Goal: Learn about a topic: Learn about a topic

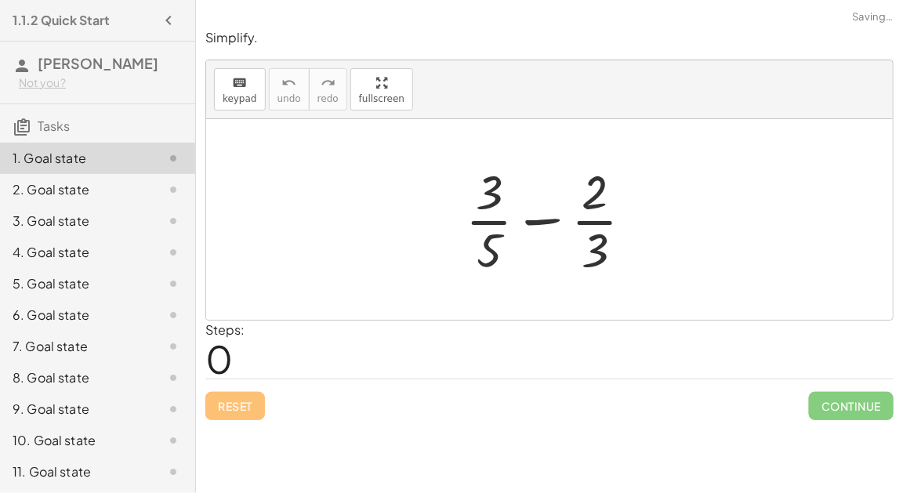
scroll to position [31, 0]
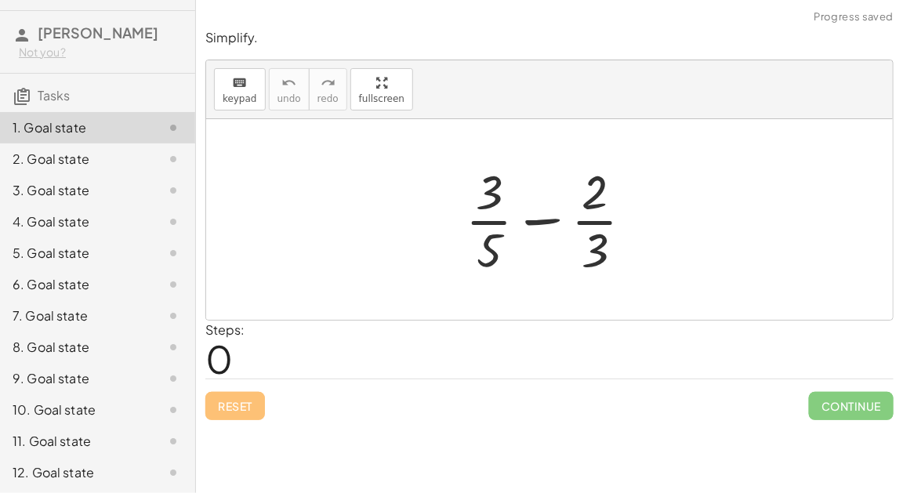
click at [525, 224] on div at bounding box center [556, 219] width 196 height 121
click at [553, 216] on div at bounding box center [556, 219] width 196 height 121
drag, startPoint x: 587, startPoint y: 248, endPoint x: 489, endPoint y: 194, distance: 111.6
click at [489, 194] on div at bounding box center [556, 219] width 196 height 121
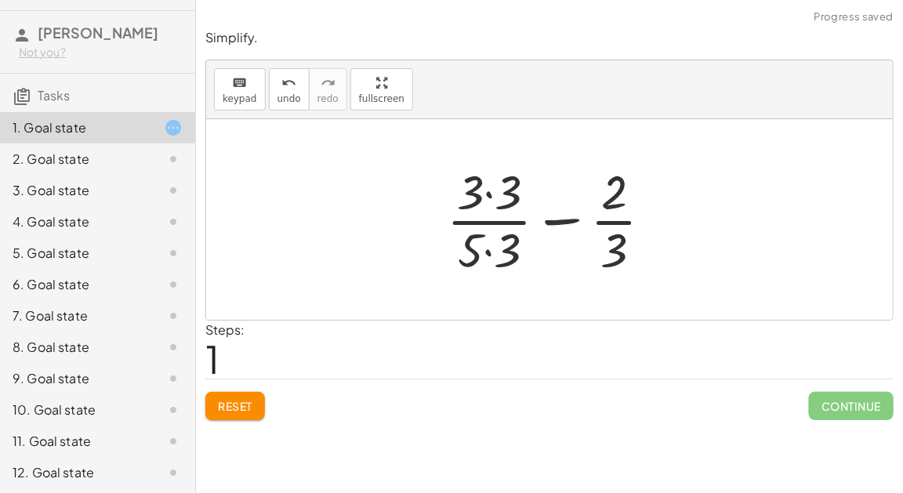
click at [494, 198] on div at bounding box center [556, 219] width 234 height 121
click at [486, 243] on div at bounding box center [556, 219] width 233 height 121
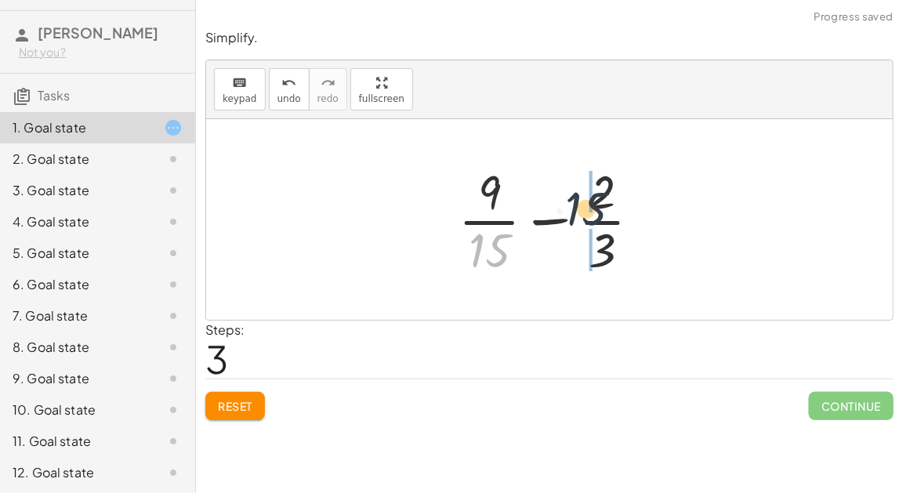
drag, startPoint x: 497, startPoint y: 251, endPoint x: 615, endPoint y: 206, distance: 125.8
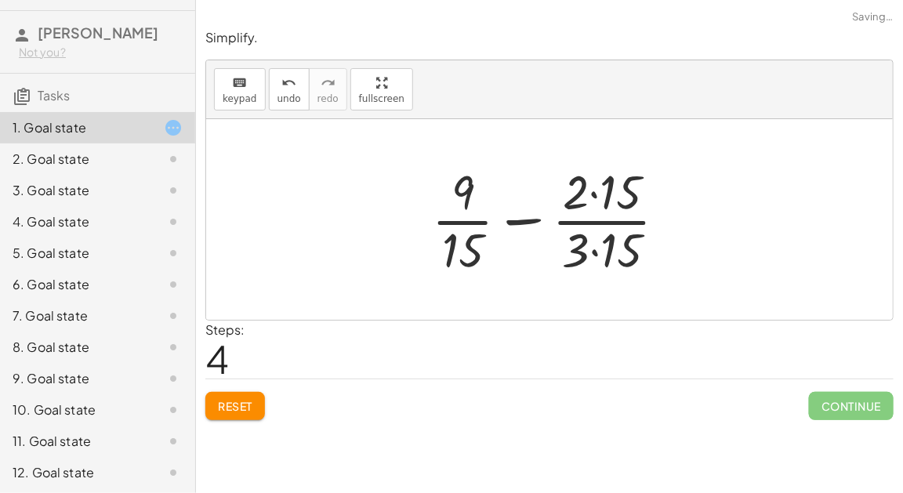
click at [592, 201] on div at bounding box center [555, 219] width 263 height 121
click at [597, 241] on div at bounding box center [555, 219] width 263 height 121
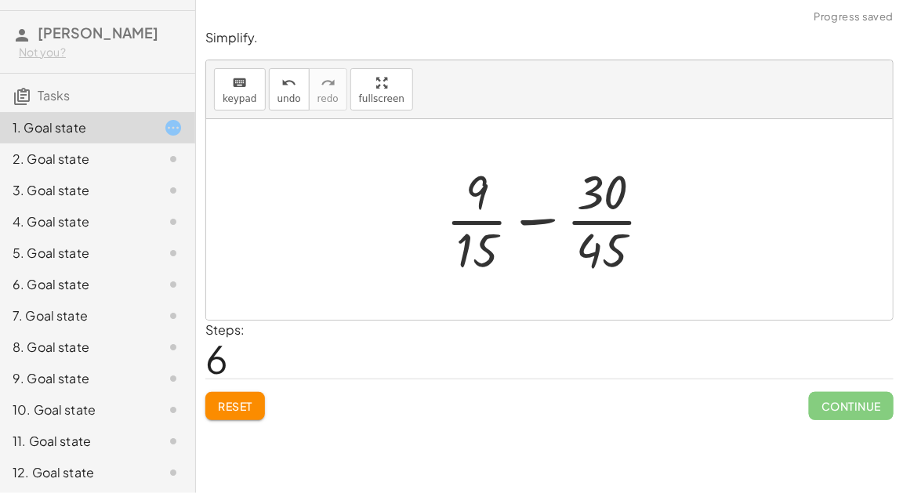
click at [503, 251] on div at bounding box center [555, 219] width 235 height 121
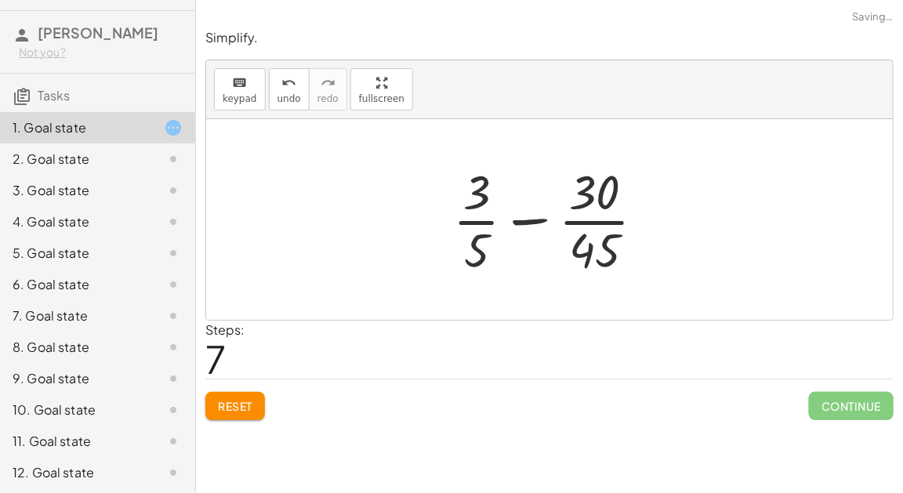
click at [595, 249] on div at bounding box center [555, 219] width 220 height 121
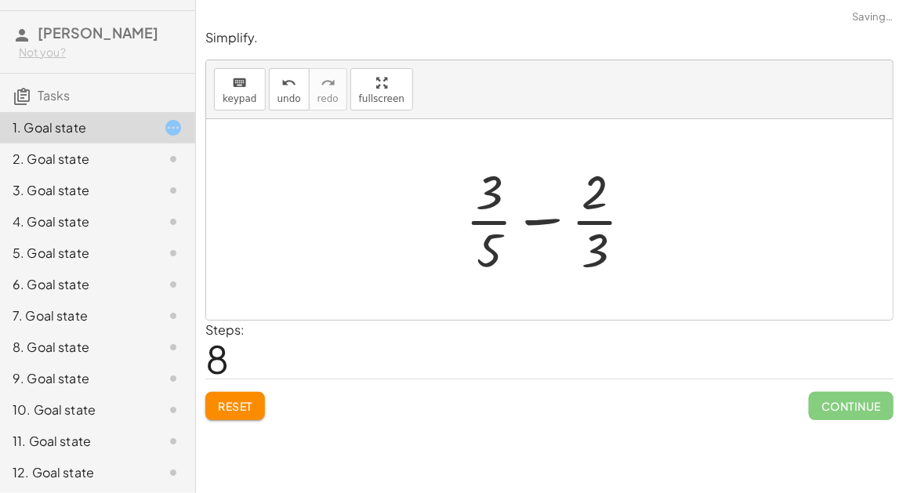
click at [551, 223] on div at bounding box center [556, 219] width 196 height 121
click at [249, 407] on span "Reset" at bounding box center [235, 406] width 34 height 14
click at [601, 220] on div at bounding box center [556, 219] width 196 height 121
click at [588, 200] on div at bounding box center [556, 219] width 196 height 121
click at [140, 154] on div at bounding box center [161, 159] width 44 height 19
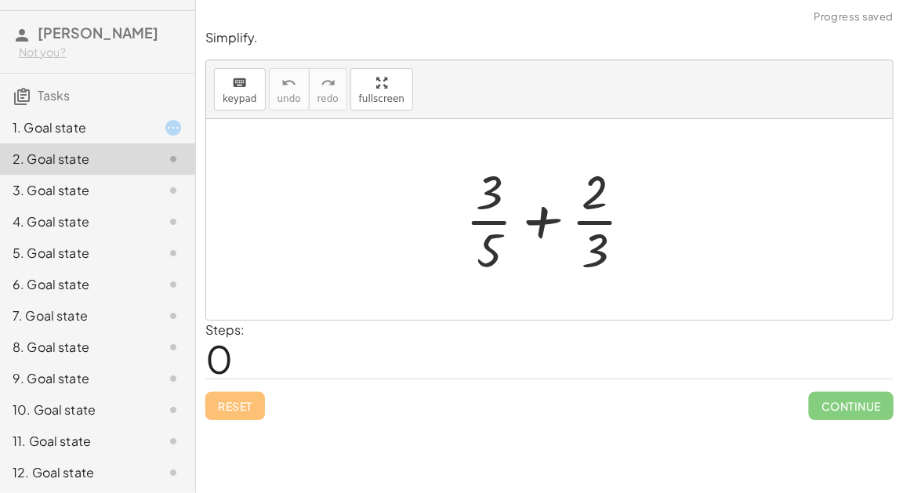
click at [547, 227] on div at bounding box center [556, 219] width 196 height 121
drag, startPoint x: 498, startPoint y: 252, endPoint x: 620, endPoint y: 261, distance: 122.6
click at [620, 261] on div at bounding box center [556, 219] width 196 height 121
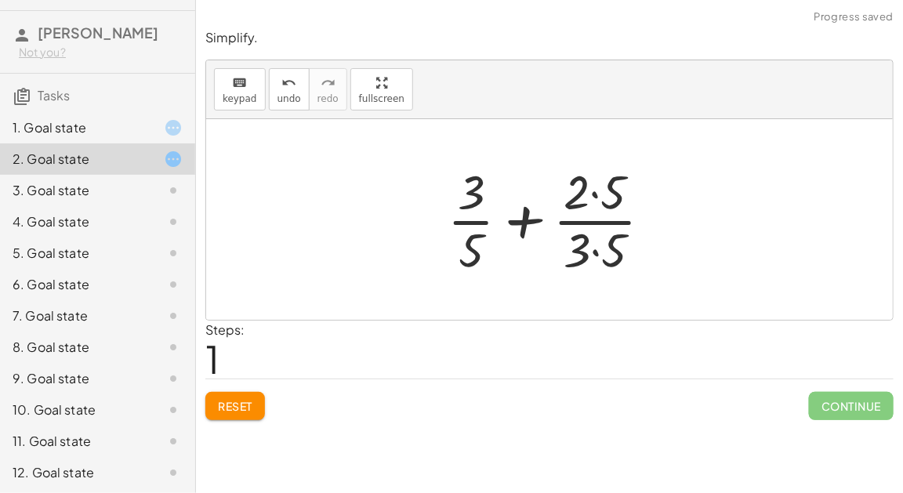
click at [597, 249] on div at bounding box center [556, 219] width 233 height 121
click at [593, 198] on div at bounding box center [555, 219] width 231 height 121
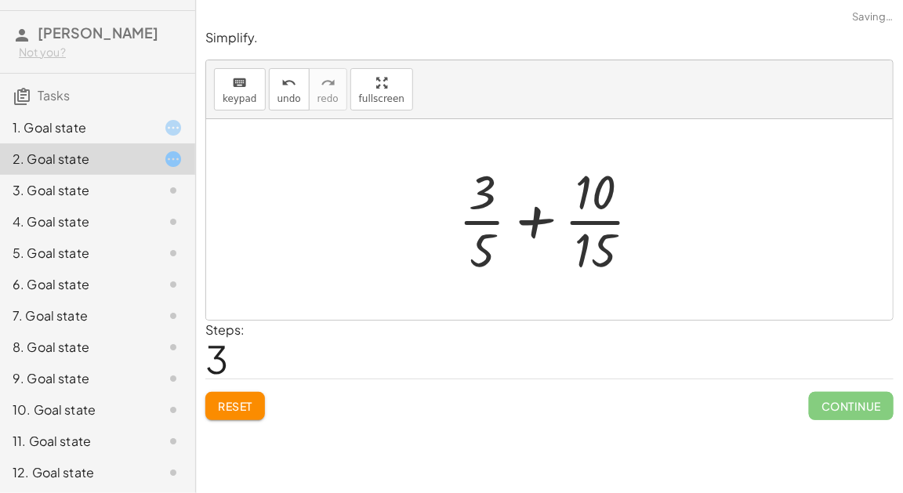
click at [534, 227] on div at bounding box center [556, 219] width 211 height 121
drag, startPoint x: 481, startPoint y: 246, endPoint x: 499, endPoint y: 199, distance: 50.4
click at [499, 199] on div at bounding box center [556, 219] width 211 height 121
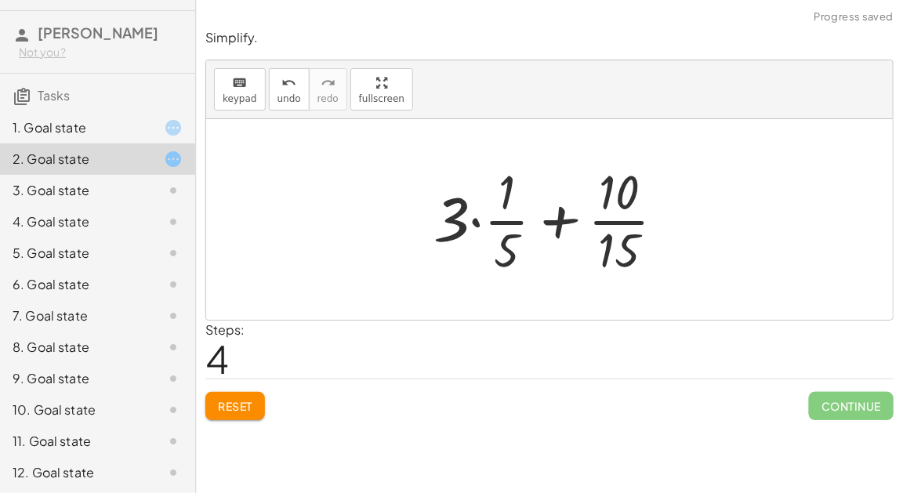
click at [475, 223] on div at bounding box center [556, 219] width 260 height 121
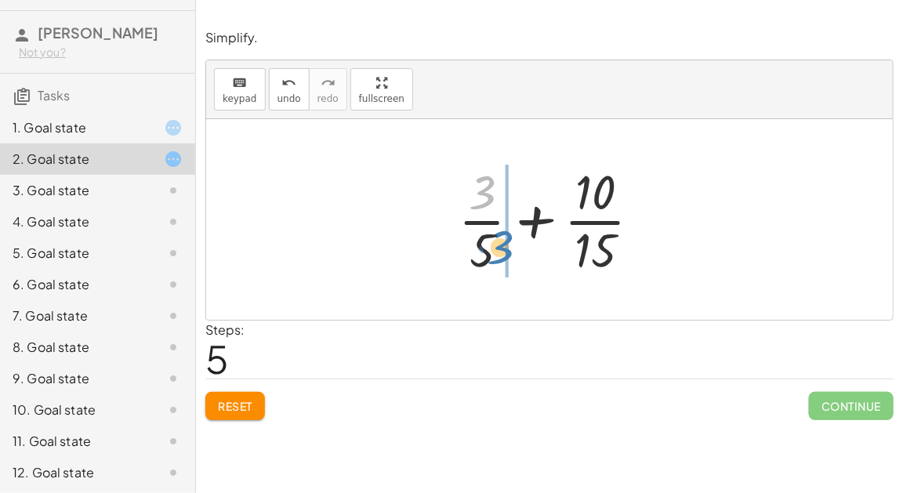
drag, startPoint x: 489, startPoint y: 195, endPoint x: 508, endPoint y: 251, distance: 58.8
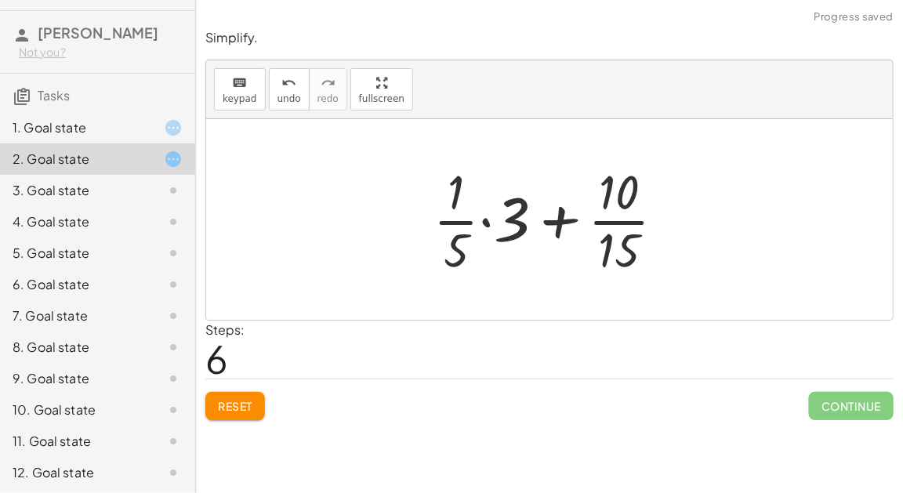
click at [488, 221] on div at bounding box center [556, 219] width 260 height 121
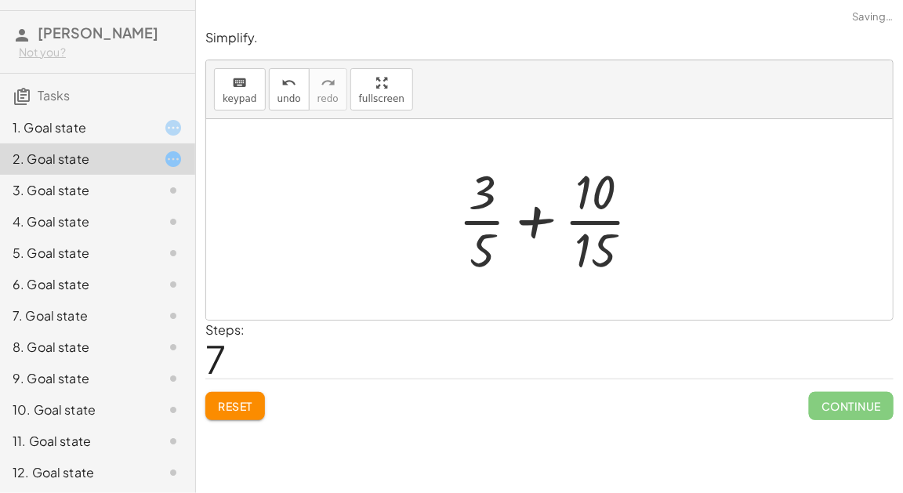
click at [592, 194] on div at bounding box center [556, 219] width 211 height 121
click at [549, 220] on div at bounding box center [556, 219] width 211 height 121
click at [589, 219] on div at bounding box center [556, 219] width 211 height 121
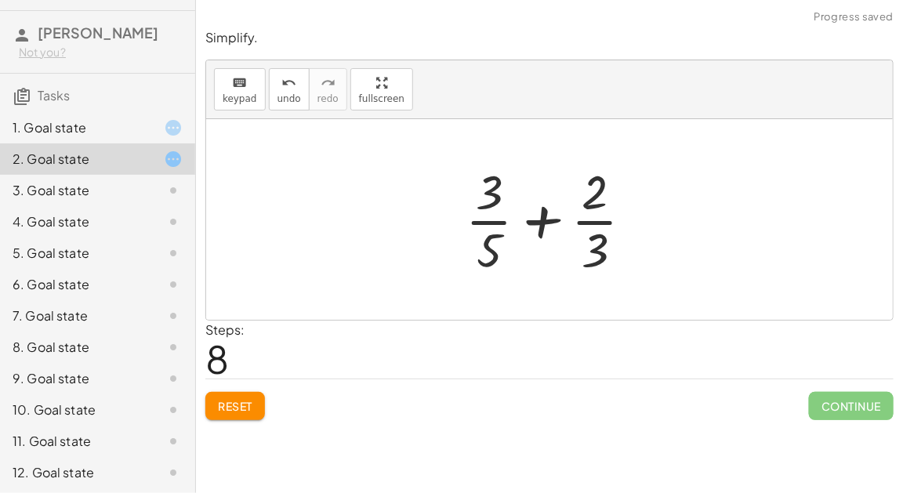
click at [502, 219] on div at bounding box center [556, 219] width 196 height 121
click at [595, 227] on div at bounding box center [556, 219] width 196 height 121
drag, startPoint x: 594, startPoint y: 243, endPoint x: 501, endPoint y: 240, distance: 93.3
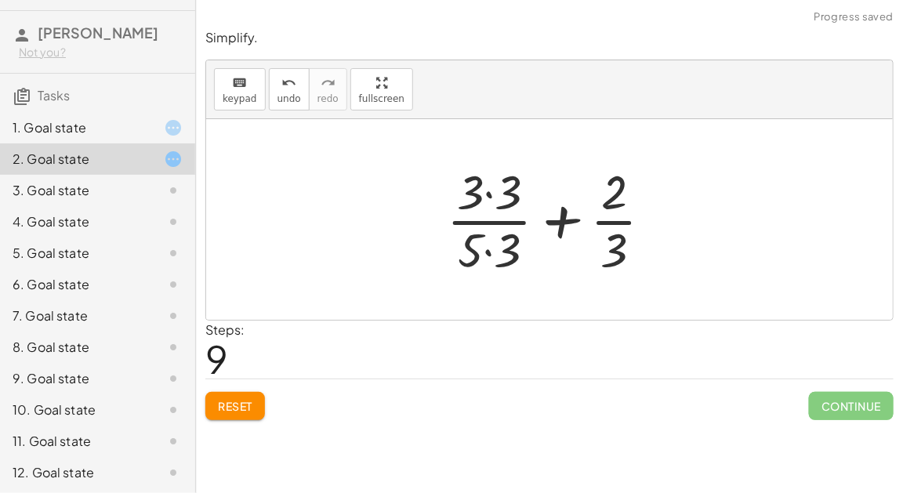
click at [479, 253] on div at bounding box center [556, 219] width 234 height 121
click at [489, 193] on div at bounding box center [556, 219] width 234 height 121
click at [488, 246] on div at bounding box center [556, 219] width 233 height 121
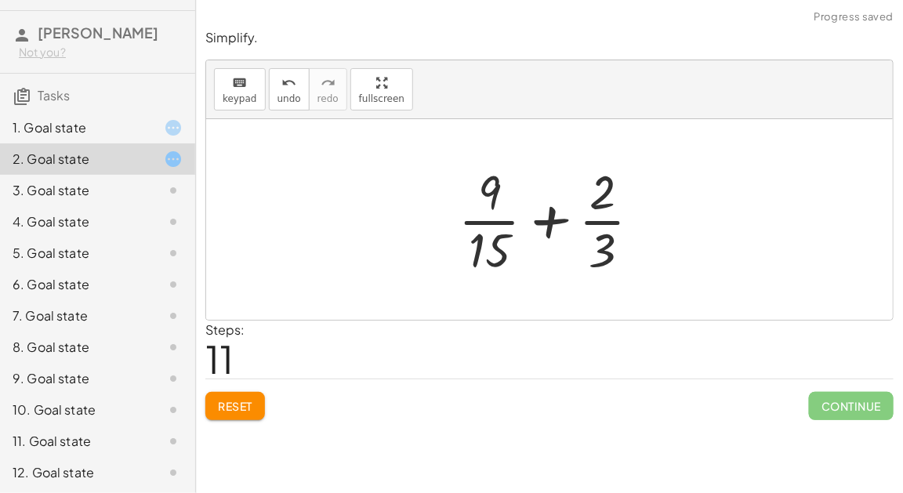
click at [550, 223] on div at bounding box center [556, 219] width 211 height 121
click at [550, 223] on div at bounding box center [556, 219] width 302 height 121
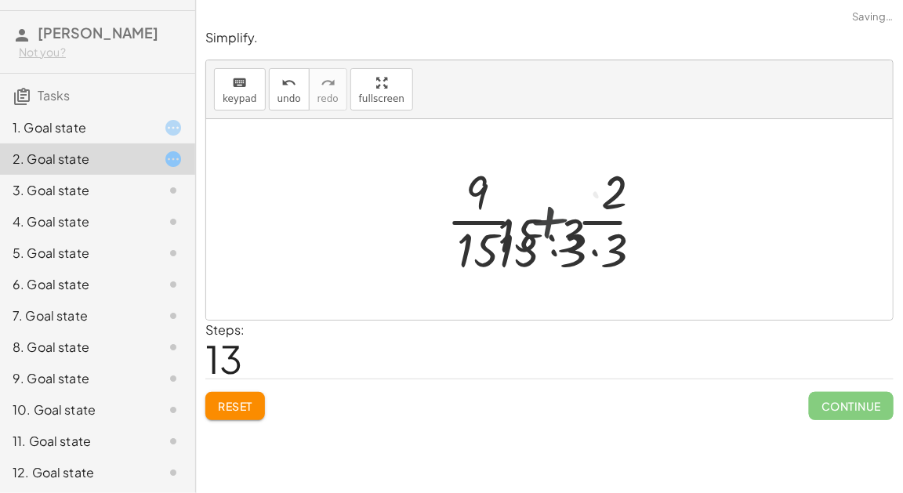
click at [550, 223] on div at bounding box center [556, 219] width 247 height 121
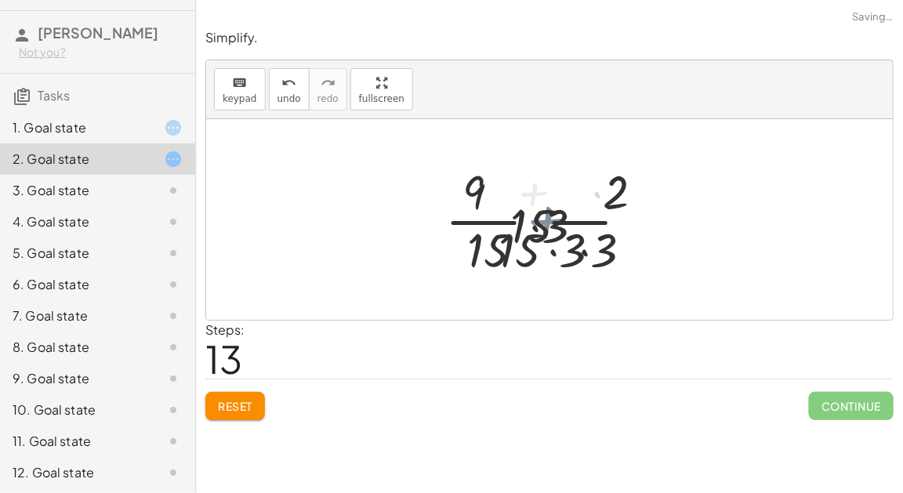
click at [550, 223] on div at bounding box center [556, 219] width 247 height 121
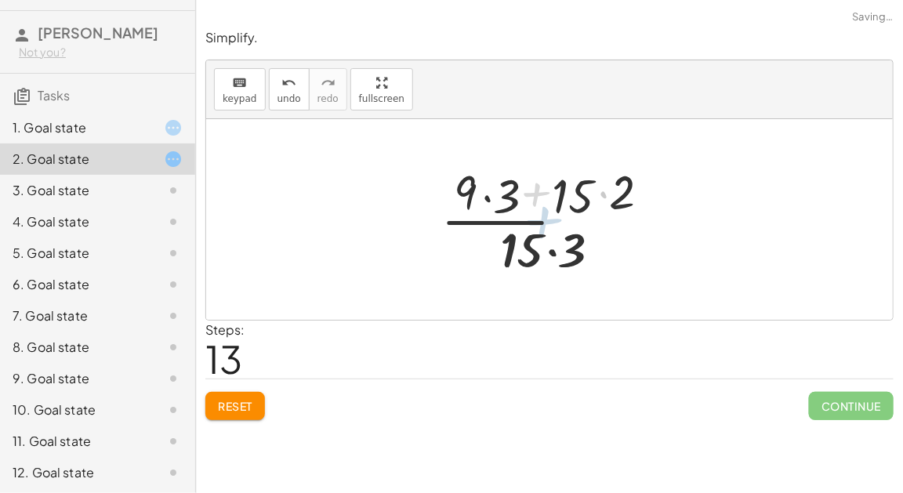
click at [550, 223] on div at bounding box center [556, 219] width 247 height 121
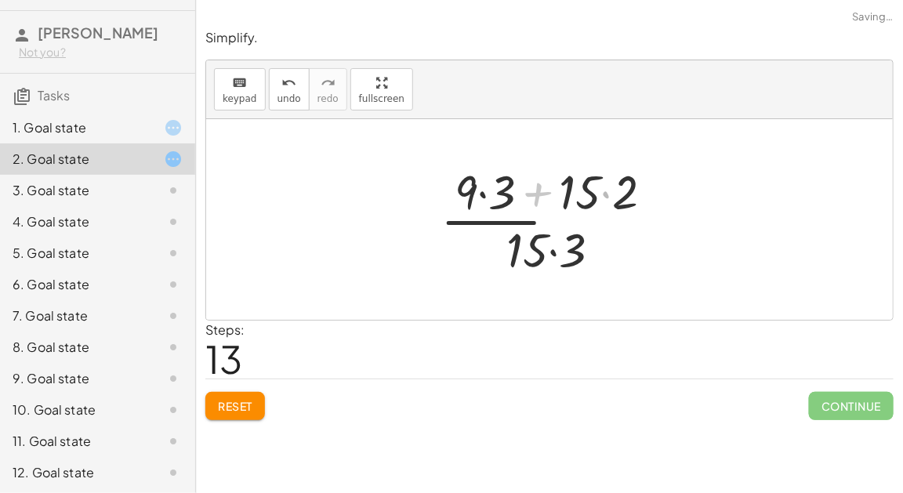
click at [550, 223] on div at bounding box center [556, 219] width 247 height 121
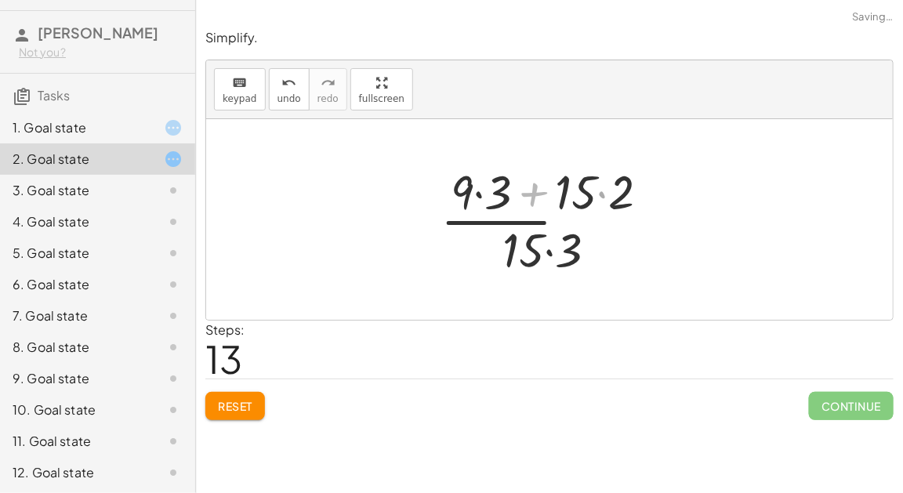
click at [550, 223] on div at bounding box center [556, 219] width 247 height 121
click at [546, 244] on div at bounding box center [556, 219] width 247 height 121
click at [542, 220] on div at bounding box center [556, 219] width 247 height 121
click at [533, 197] on div at bounding box center [556, 219] width 247 height 121
click at [598, 193] on div at bounding box center [556, 219] width 247 height 121
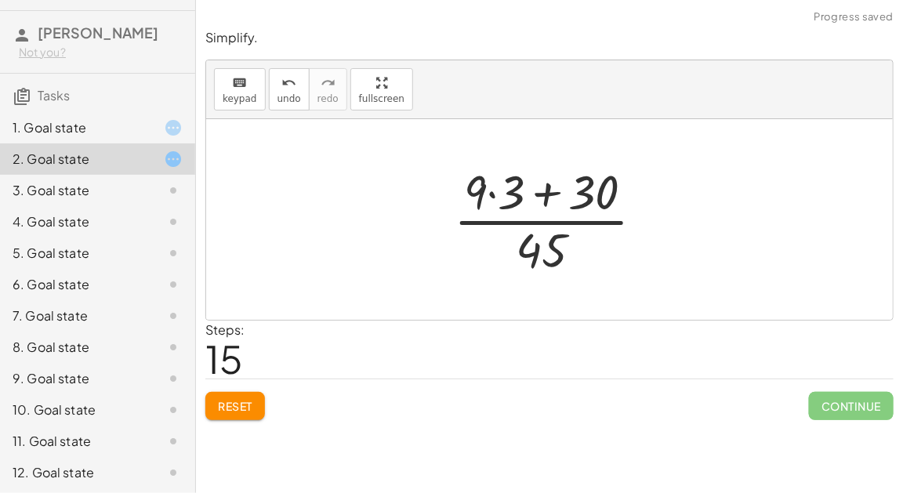
click at [499, 191] on div at bounding box center [555, 219] width 219 height 121
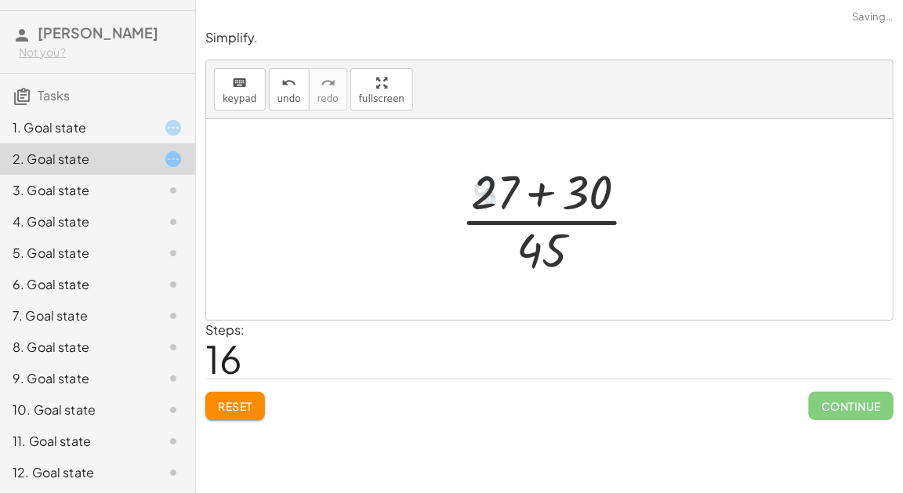
click at [537, 191] on div at bounding box center [555, 219] width 205 height 121
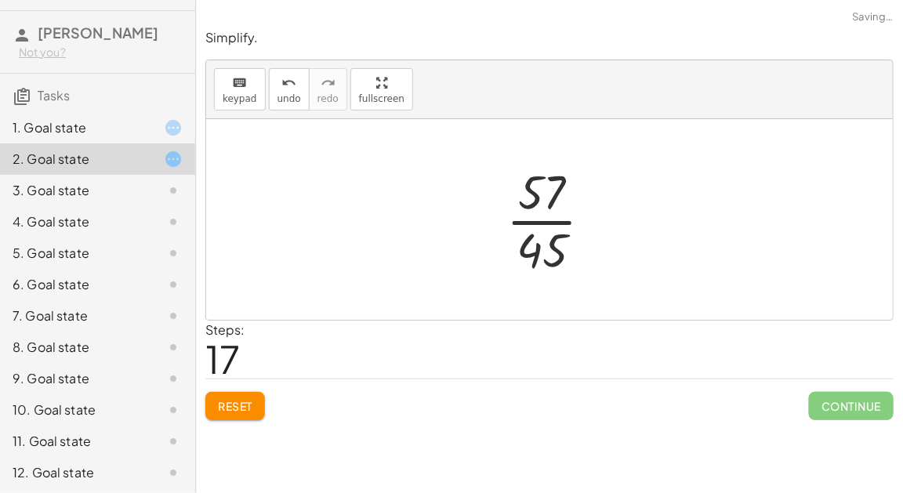
click at [537, 218] on div at bounding box center [556, 219] width 114 height 121
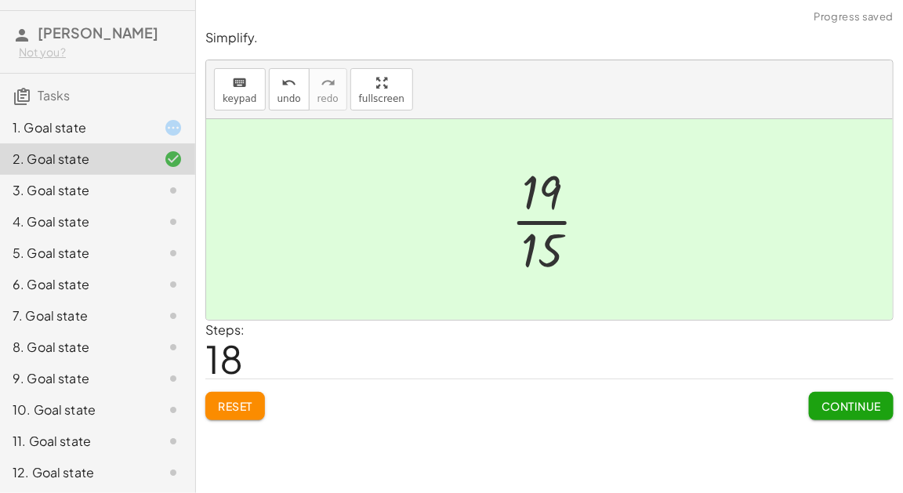
click at [826, 401] on span "Continue" at bounding box center [852, 406] width 60 height 14
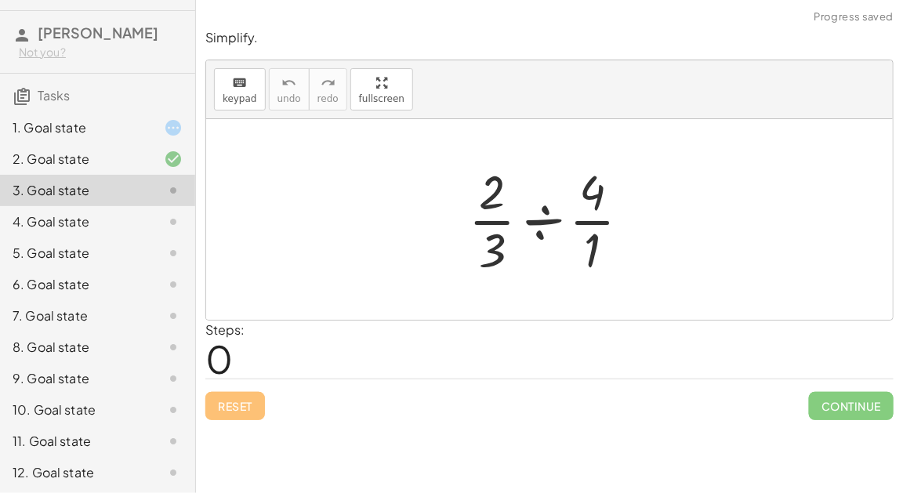
click at [542, 228] on div at bounding box center [556, 219] width 190 height 121
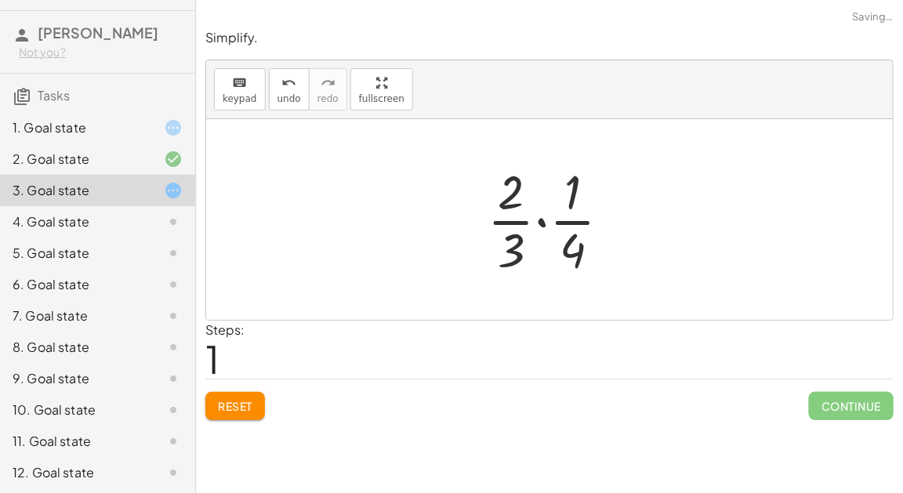
click at [541, 223] on div at bounding box center [555, 219] width 151 height 121
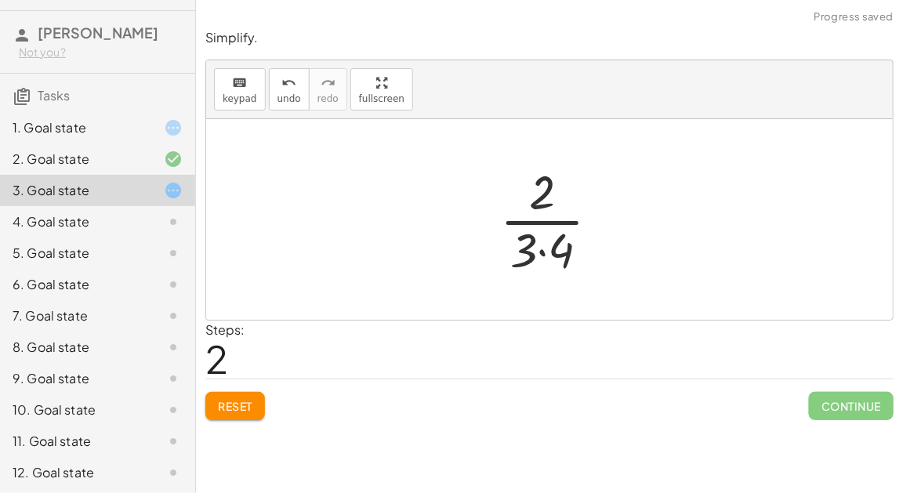
click at [543, 247] on div at bounding box center [556, 219] width 128 height 121
click at [542, 222] on div at bounding box center [556, 219] width 106 height 121
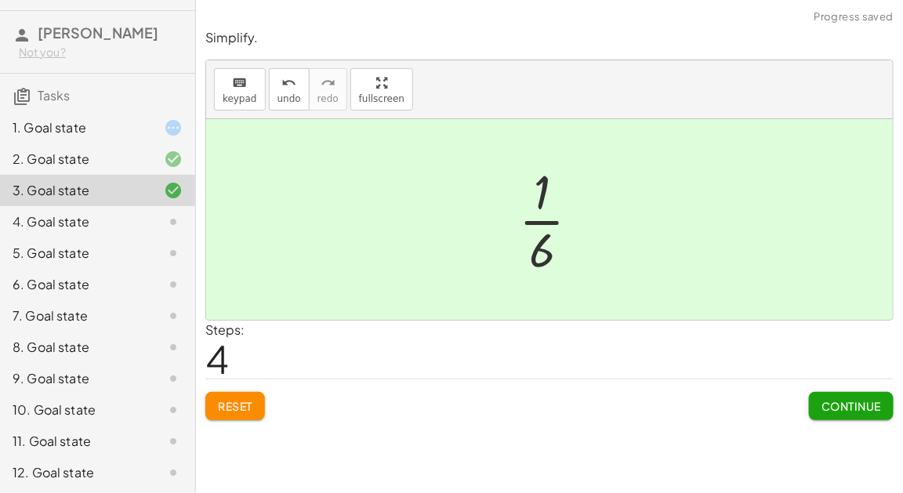
click at [847, 401] on span "Continue" at bounding box center [852, 406] width 60 height 14
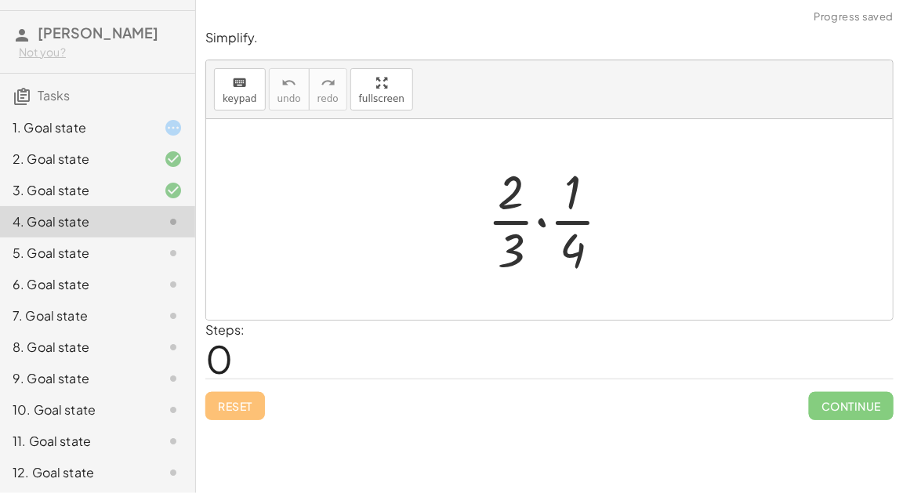
click at [547, 222] on div at bounding box center [555, 219] width 151 height 121
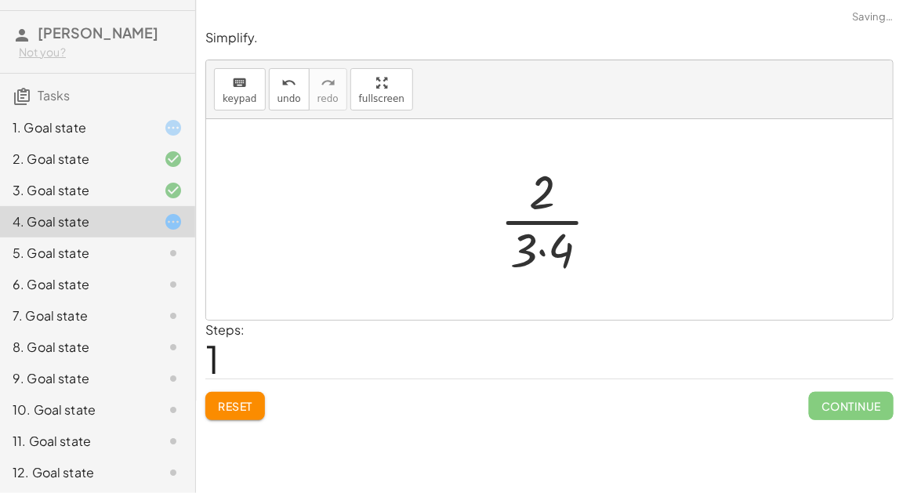
click at [545, 222] on div at bounding box center [556, 219] width 128 height 121
click at [542, 256] on div at bounding box center [556, 219] width 128 height 121
click at [536, 216] on div at bounding box center [556, 219] width 106 height 121
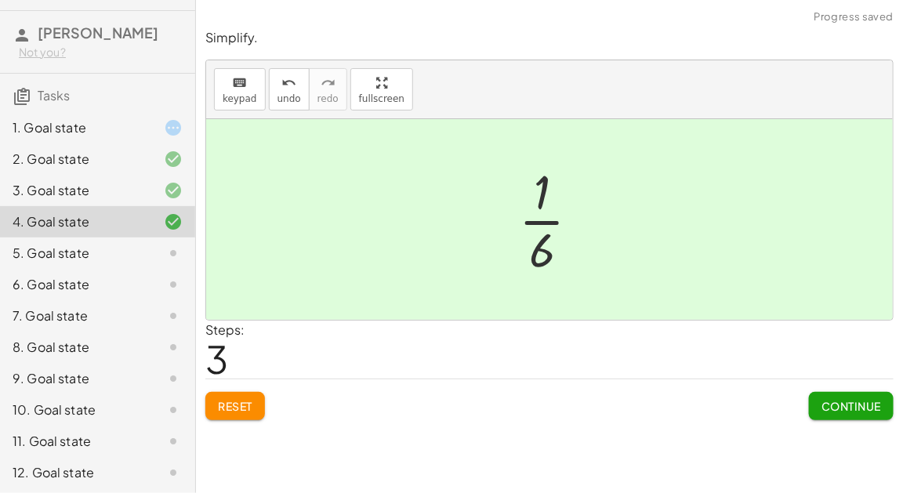
click at [822, 401] on span "Continue" at bounding box center [852, 406] width 60 height 14
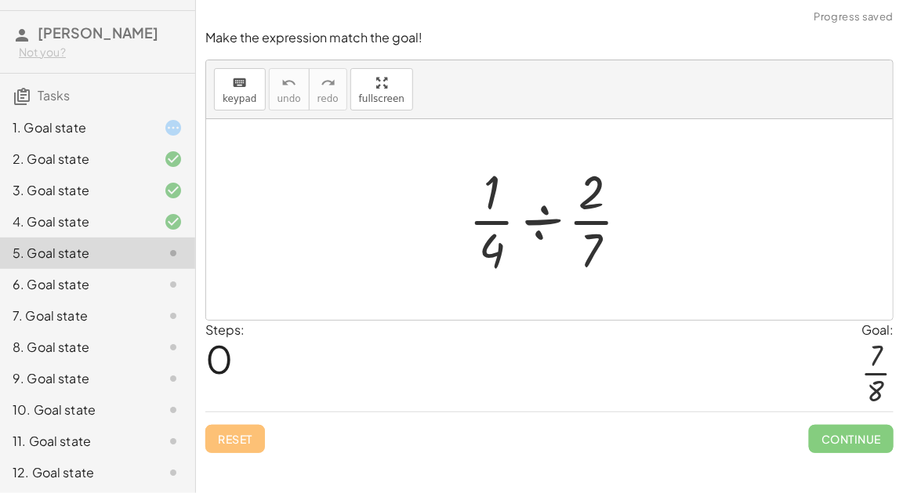
click at [540, 215] on div at bounding box center [555, 219] width 189 height 121
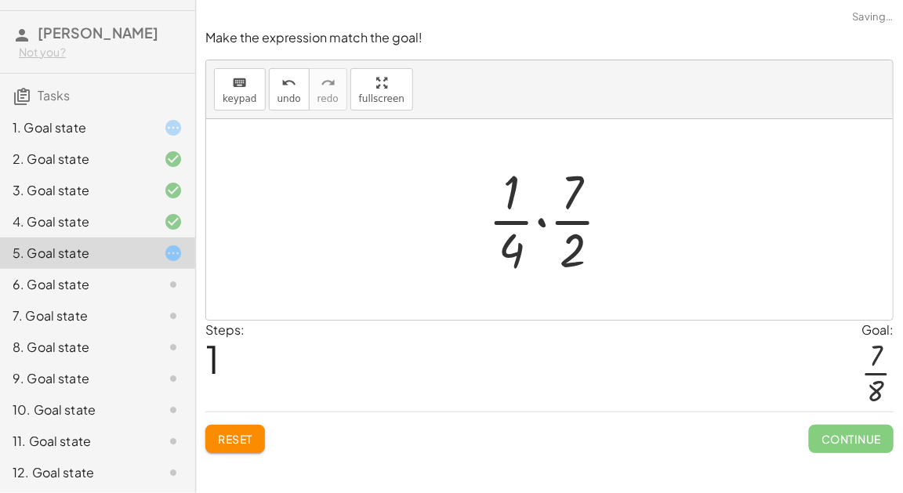
click at [540, 223] on div at bounding box center [556, 219] width 151 height 121
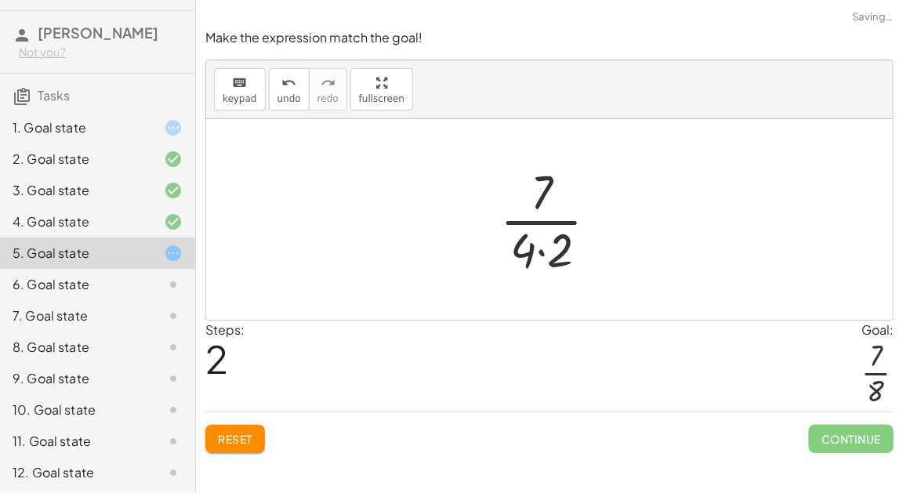
click at [535, 242] on div at bounding box center [555, 219] width 126 height 121
click at [539, 252] on div at bounding box center [555, 219] width 126 height 121
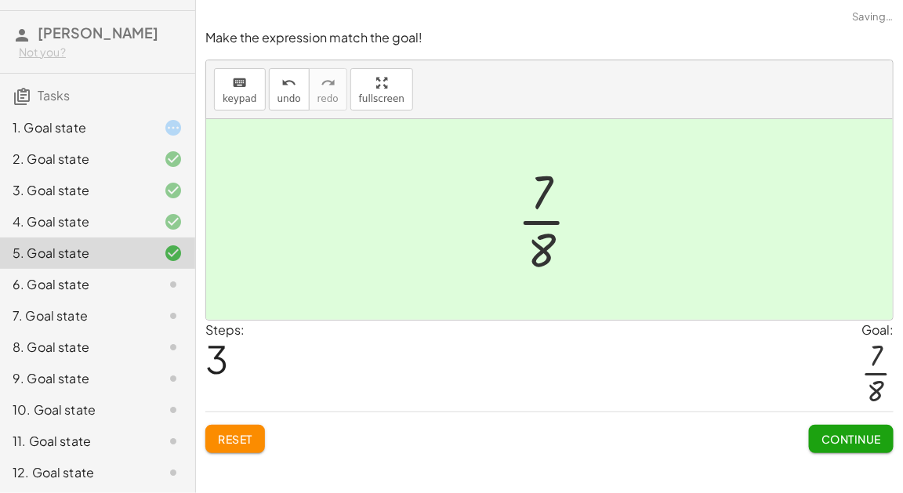
click at [831, 435] on span "Continue" at bounding box center [852, 439] width 60 height 14
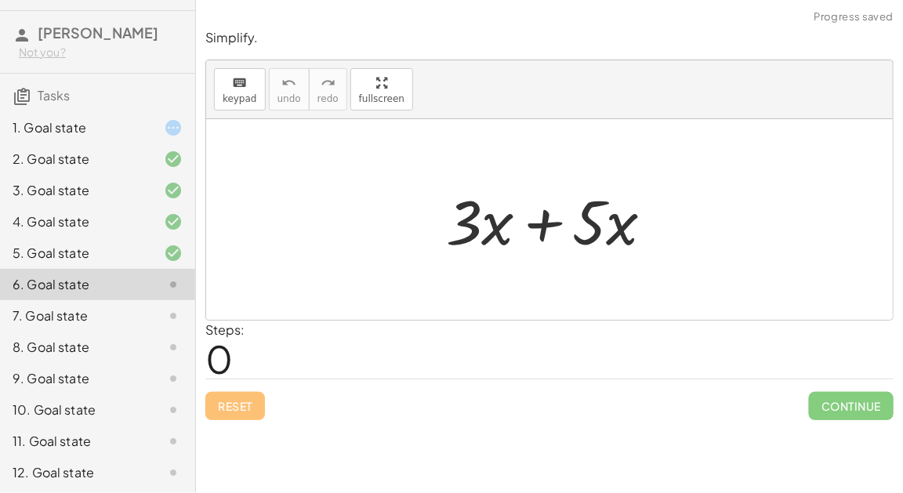
click at [544, 238] on div at bounding box center [556, 220] width 236 height 81
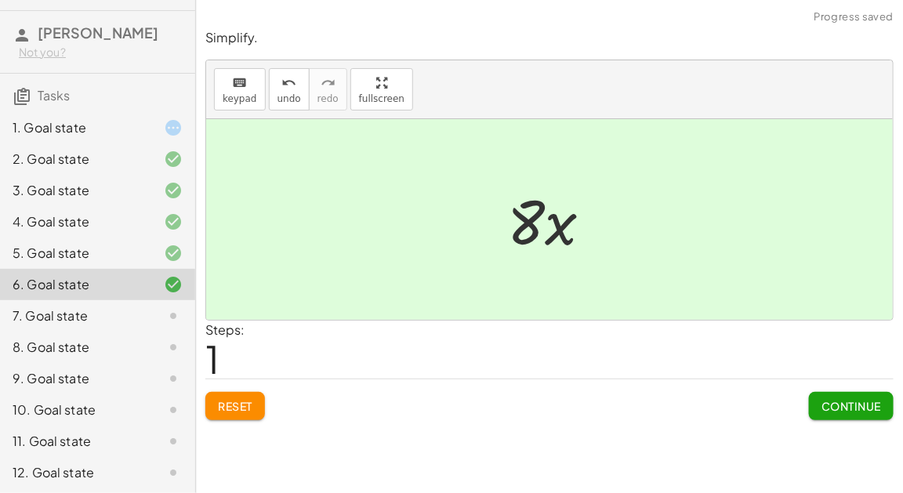
click at [812, 401] on button "Continue" at bounding box center [851, 406] width 85 height 28
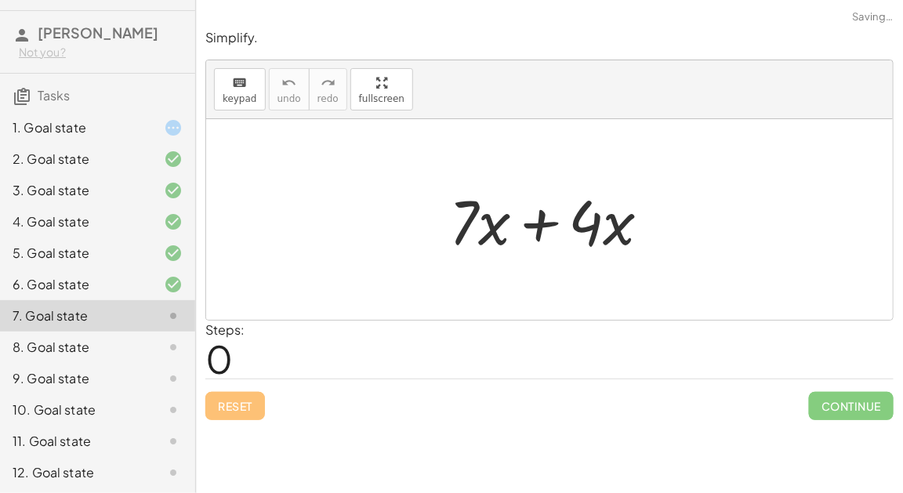
click at [512, 215] on div at bounding box center [556, 220] width 230 height 81
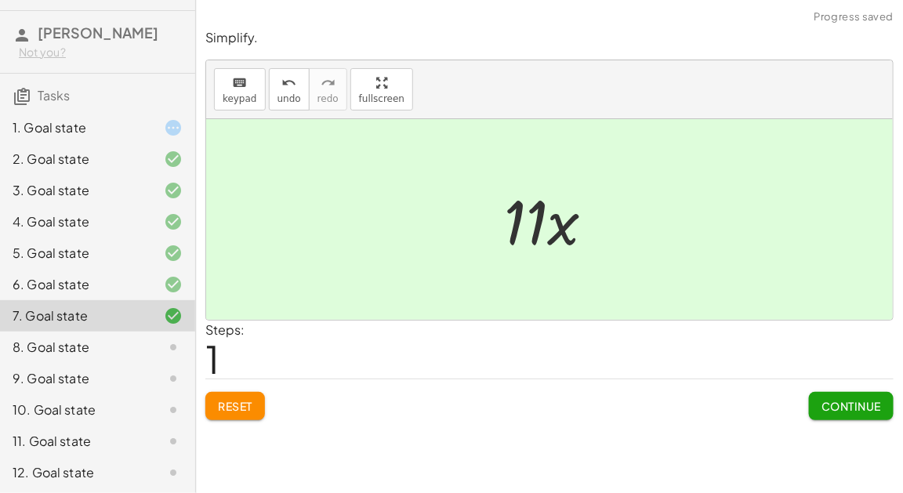
click at [822, 407] on span "Continue" at bounding box center [852, 406] width 60 height 14
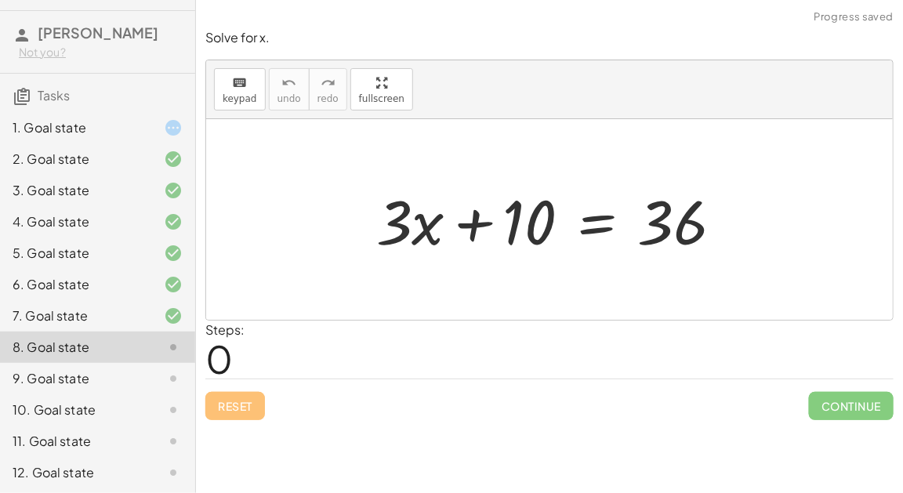
click at [592, 218] on div at bounding box center [555, 220] width 375 height 81
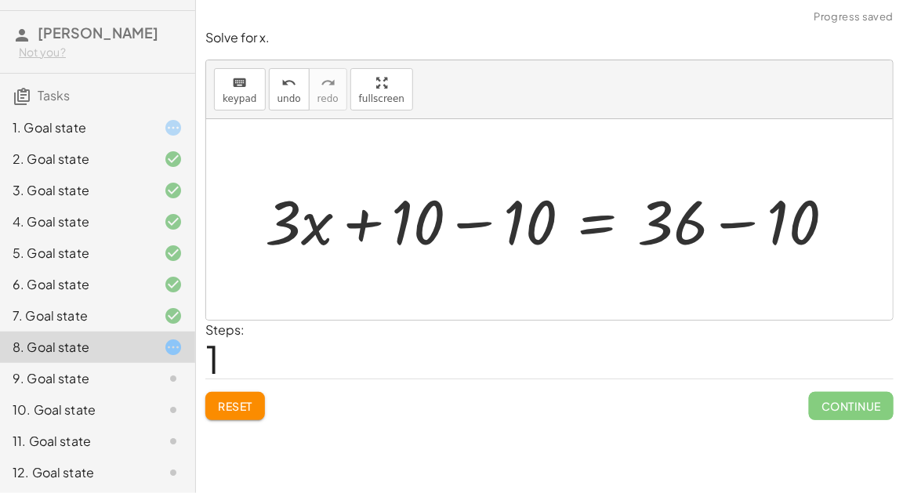
click at [746, 221] on div at bounding box center [556, 220] width 598 height 81
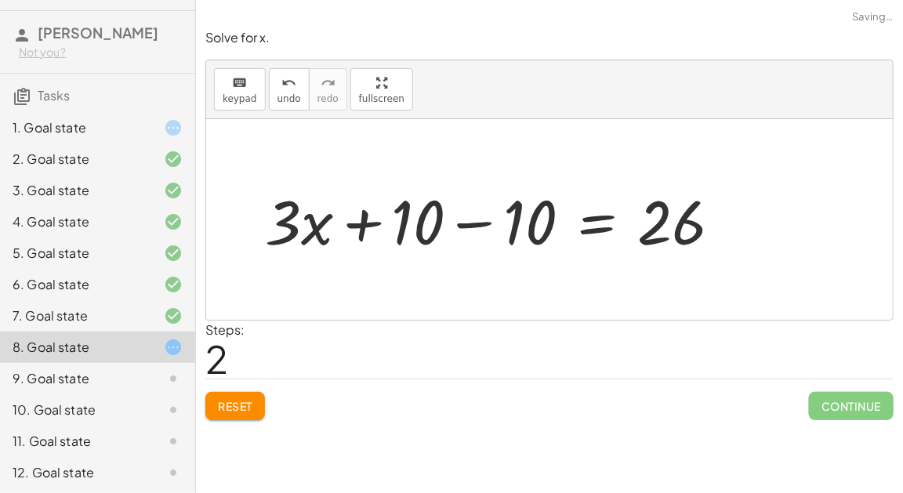
click at [473, 227] on div at bounding box center [499, 220] width 485 height 81
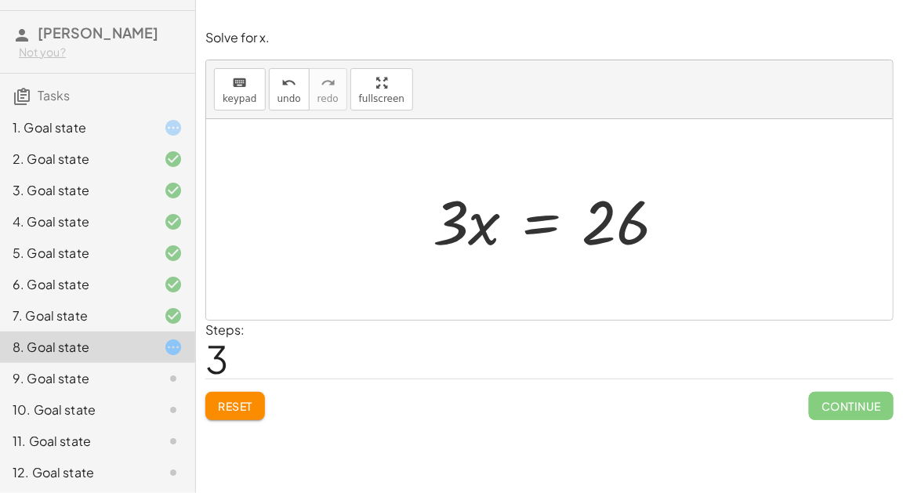
click at [533, 226] on div at bounding box center [556, 220] width 262 height 81
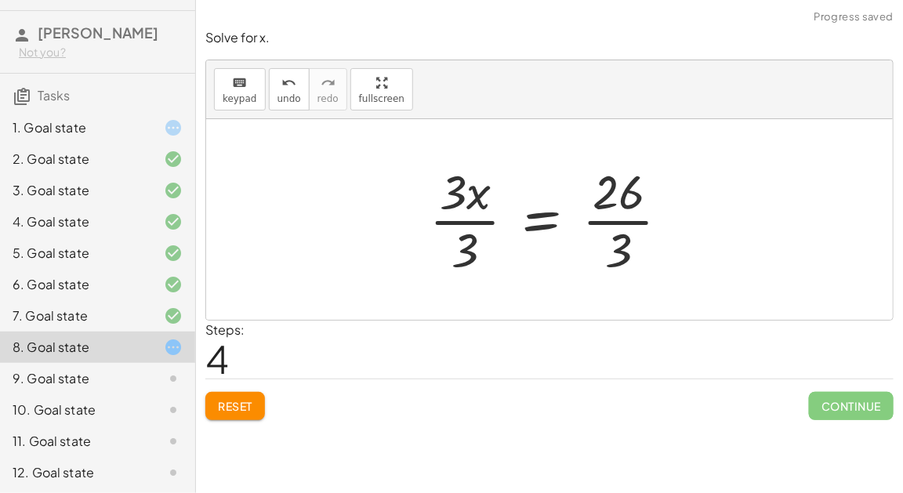
click at [614, 229] on div at bounding box center [556, 219] width 268 height 121
click at [467, 223] on div at bounding box center [556, 219] width 268 height 121
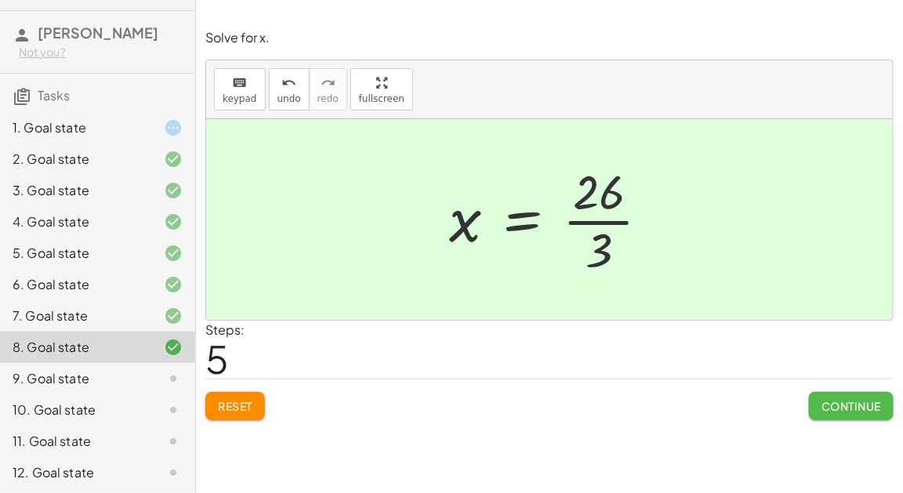
click at [824, 399] on span "Continue" at bounding box center [852, 406] width 60 height 14
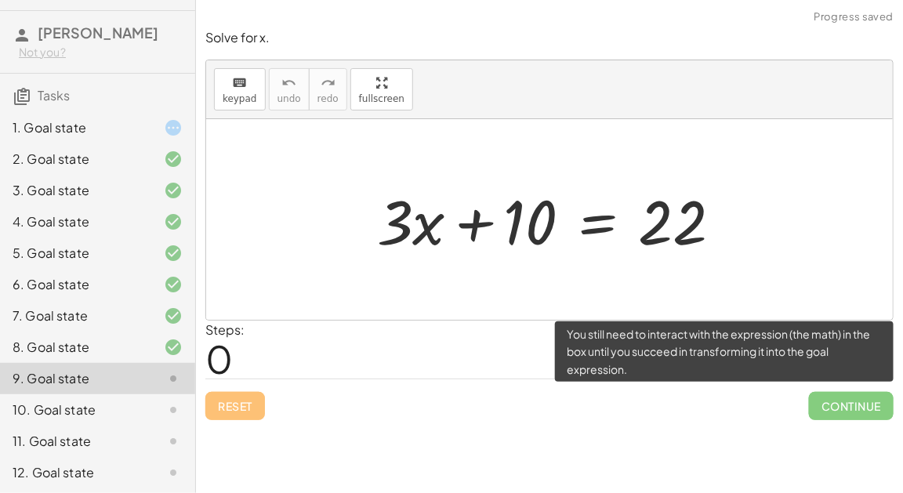
click at [24, 120] on div "1. Goal state" at bounding box center [76, 127] width 126 height 19
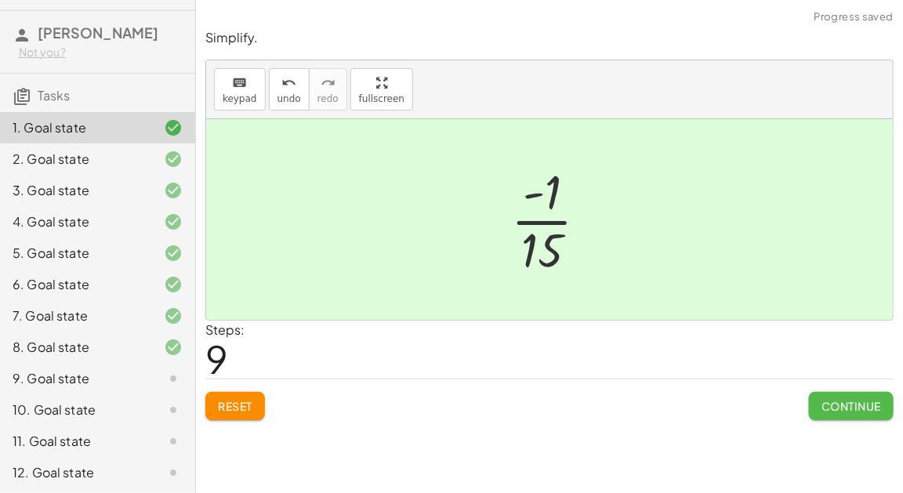
click at [811, 408] on button "Continue" at bounding box center [851, 406] width 85 height 28
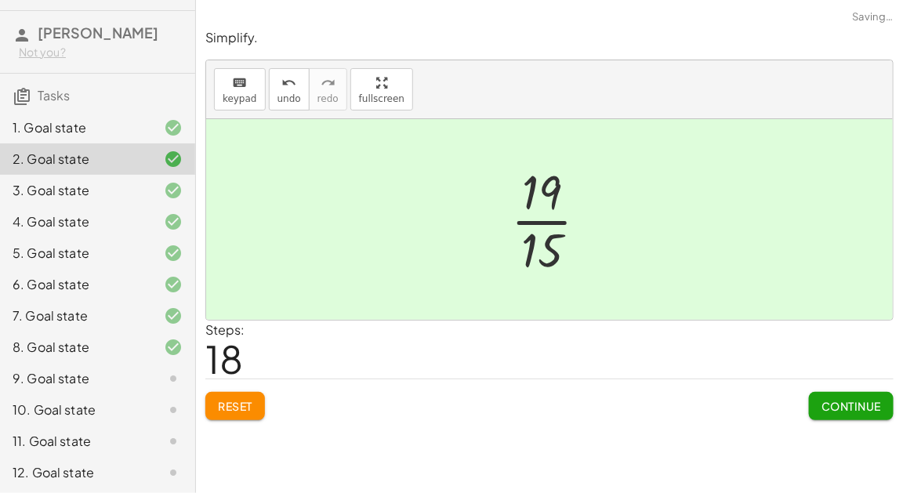
click at [114, 382] on div "9. Goal state" at bounding box center [76, 378] width 126 height 19
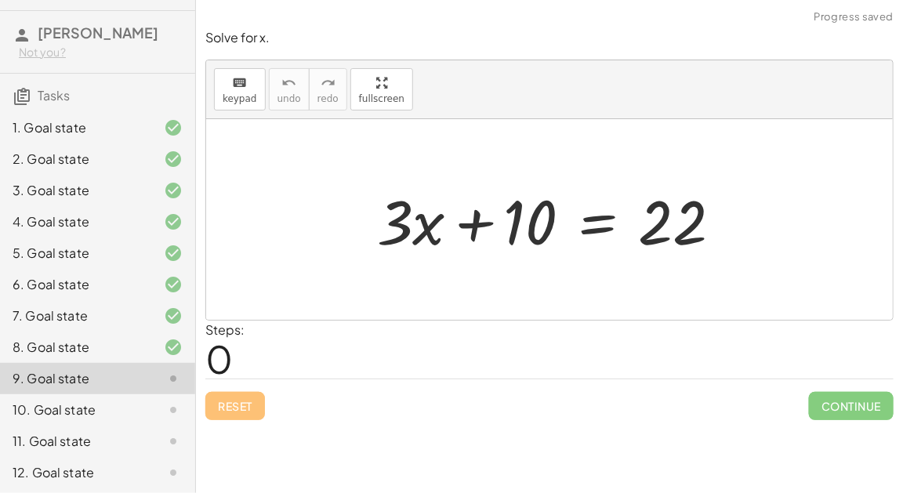
click at [592, 222] on div at bounding box center [555, 220] width 373 height 81
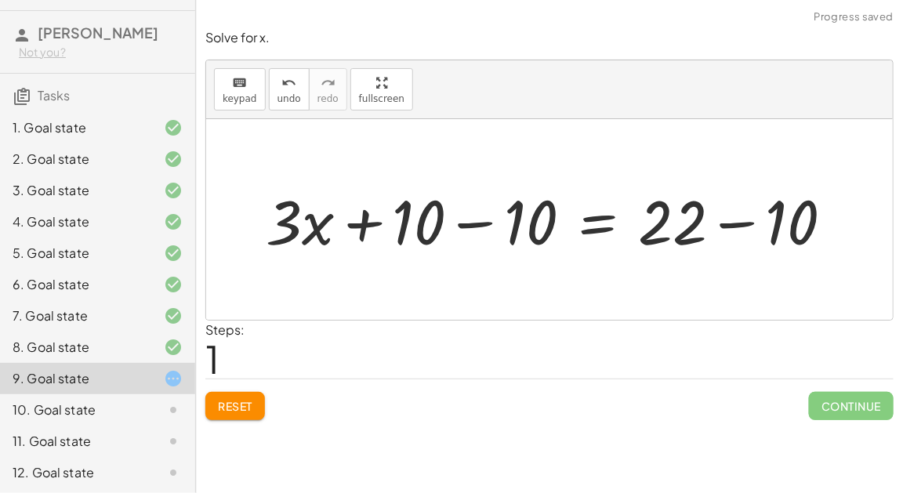
click at [735, 224] on div at bounding box center [556, 220] width 597 height 81
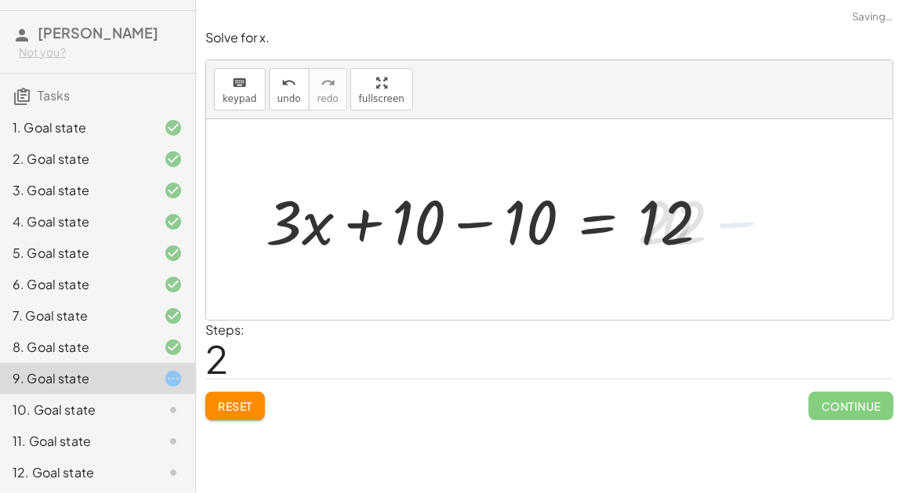
click at [477, 222] on div at bounding box center [494, 220] width 472 height 81
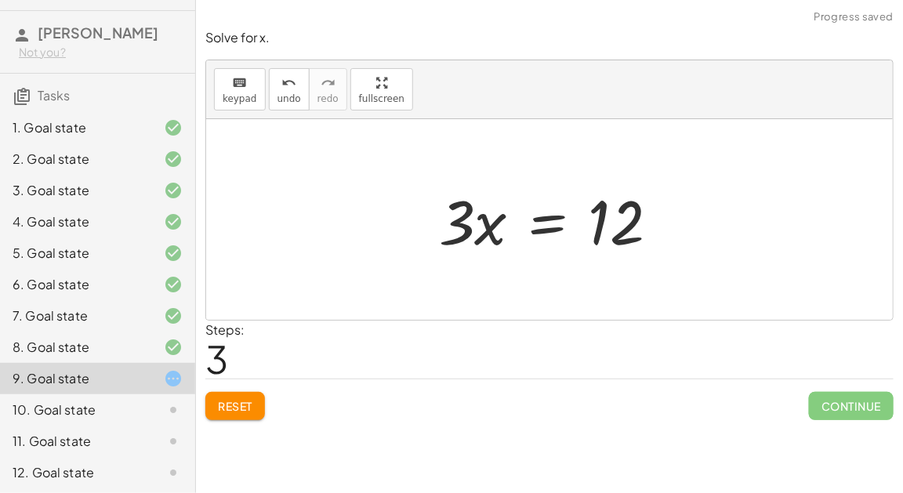
click at [548, 227] on div at bounding box center [555, 220] width 249 height 81
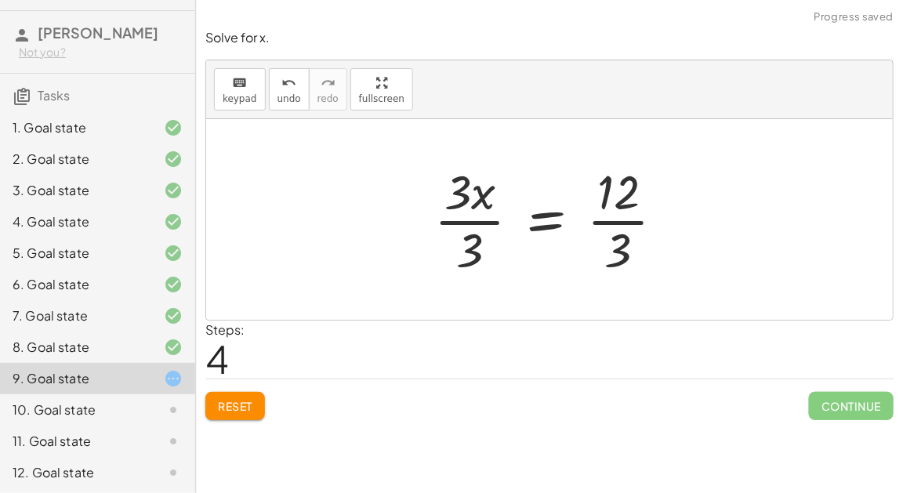
click at [459, 226] on div at bounding box center [555, 219] width 259 height 121
click at [607, 219] on div at bounding box center [576, 219] width 220 height 121
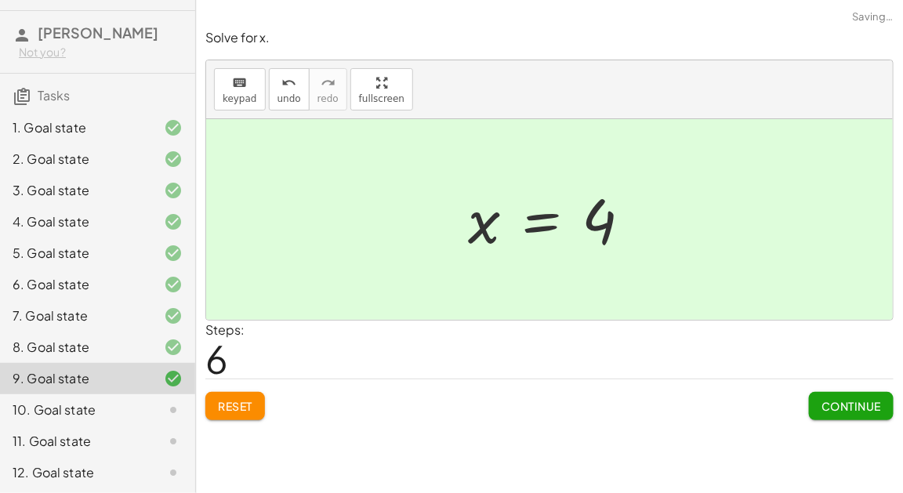
click at [814, 393] on button "Continue" at bounding box center [851, 406] width 85 height 28
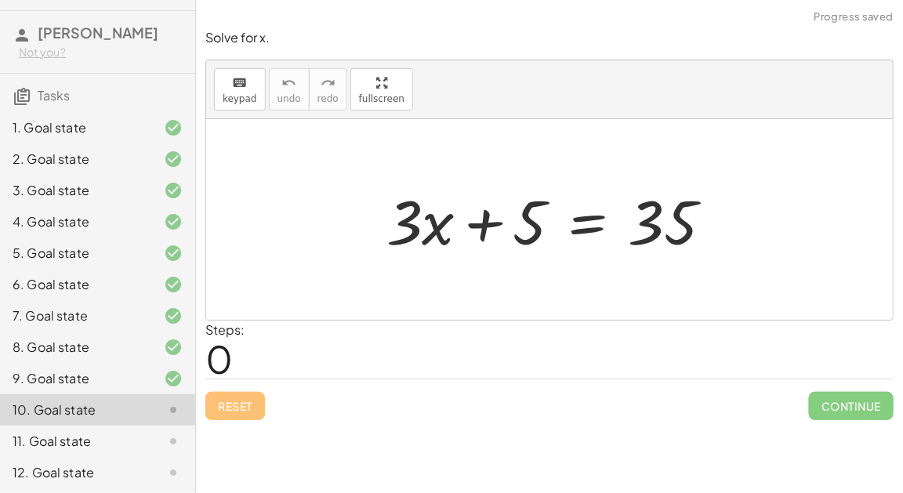
click at [587, 221] on div at bounding box center [556, 220] width 354 height 81
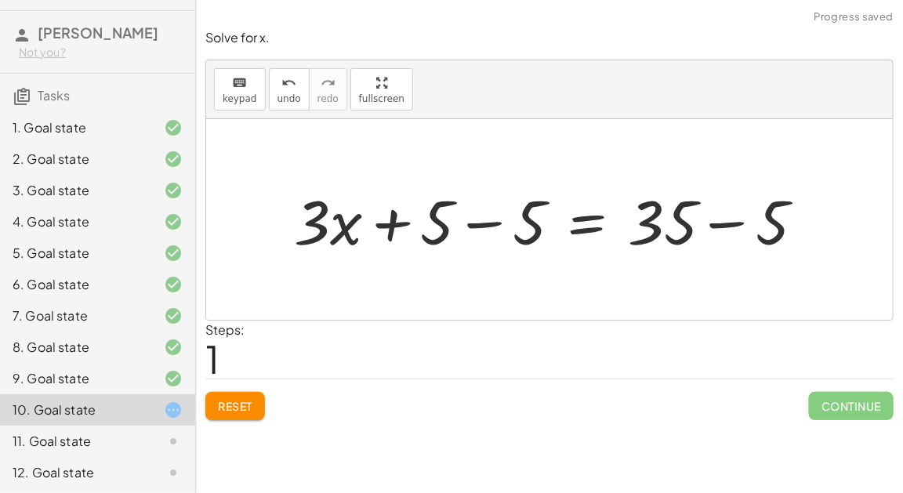
click at [733, 223] on div at bounding box center [555, 220] width 539 height 81
click at [487, 223] on div at bounding box center [508, 220] width 444 height 81
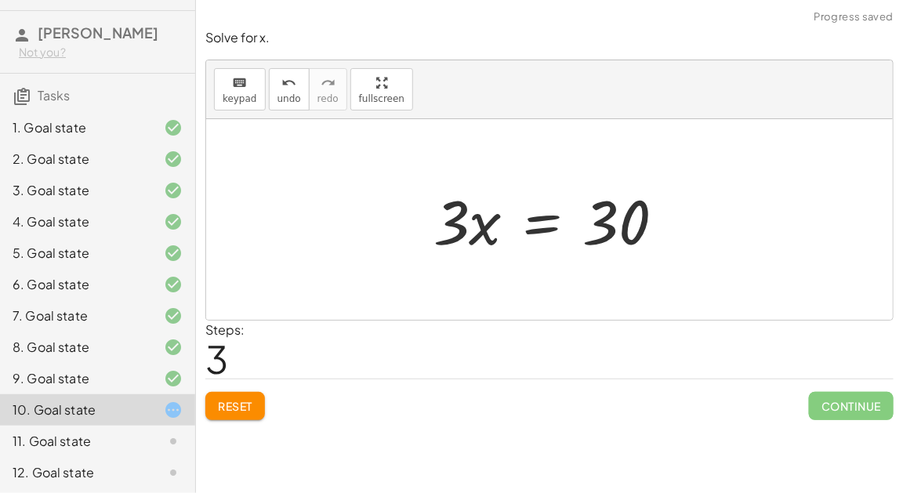
click at [550, 222] on div at bounding box center [555, 220] width 259 height 81
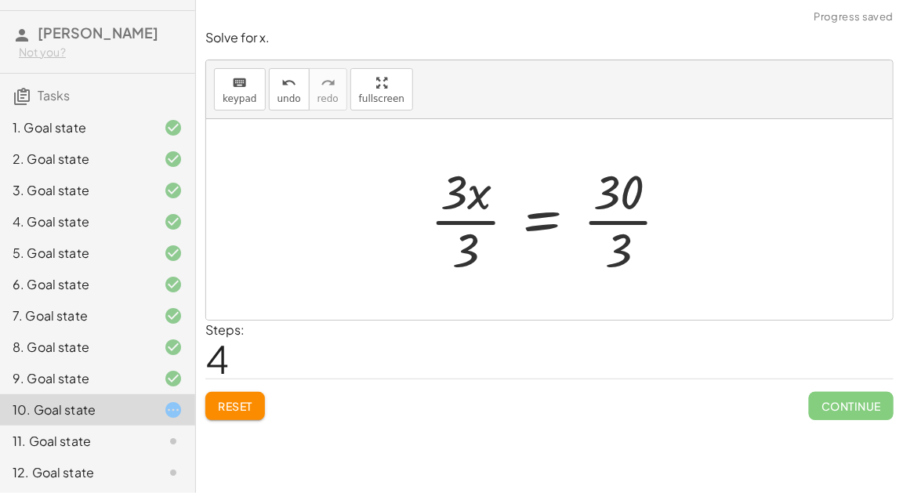
click at [475, 220] on div at bounding box center [556, 219] width 267 height 121
click at [628, 220] on div at bounding box center [575, 219] width 227 height 121
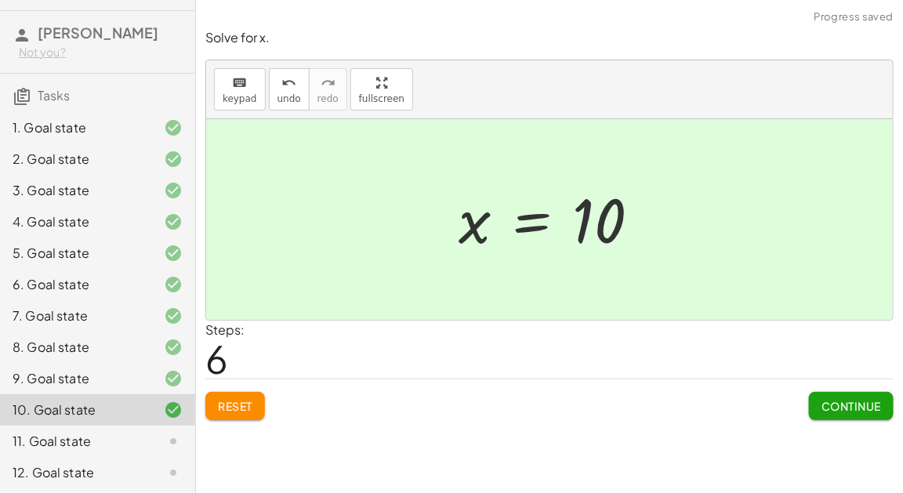
click at [824, 405] on span "Continue" at bounding box center [852, 406] width 60 height 14
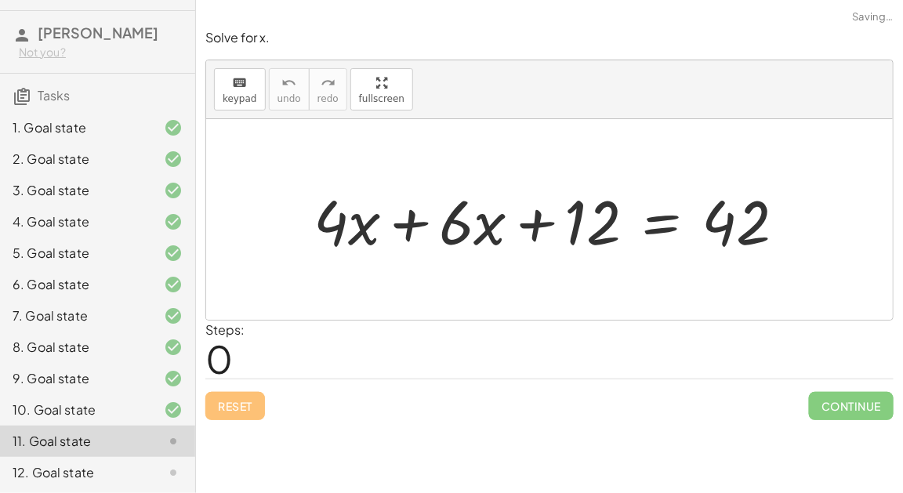
click at [417, 217] on div at bounding box center [556, 220] width 501 height 81
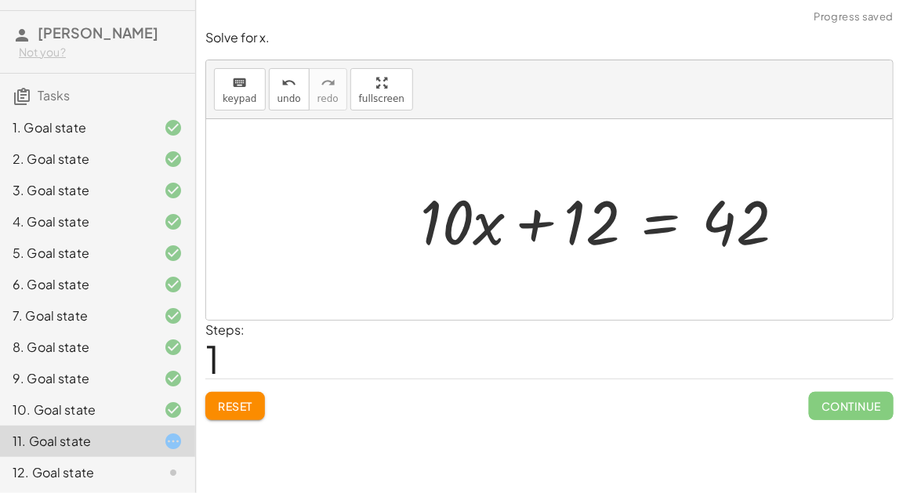
click at [650, 222] on div at bounding box center [609, 220] width 394 height 81
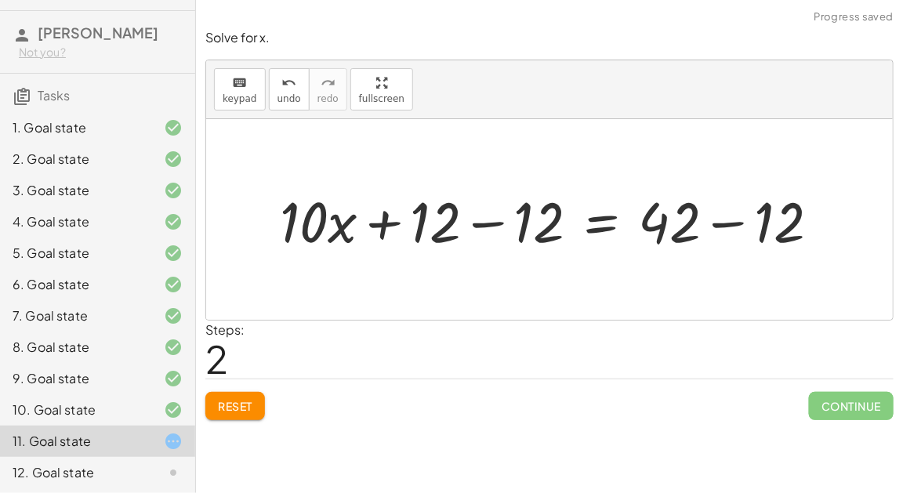
click at [736, 222] on div at bounding box center [556, 220] width 568 height 74
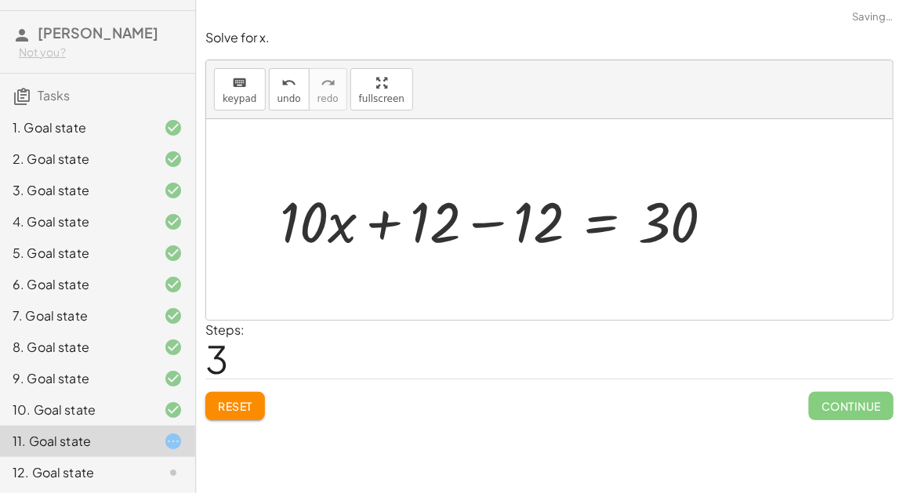
click at [491, 219] on div at bounding box center [503, 220] width 463 height 74
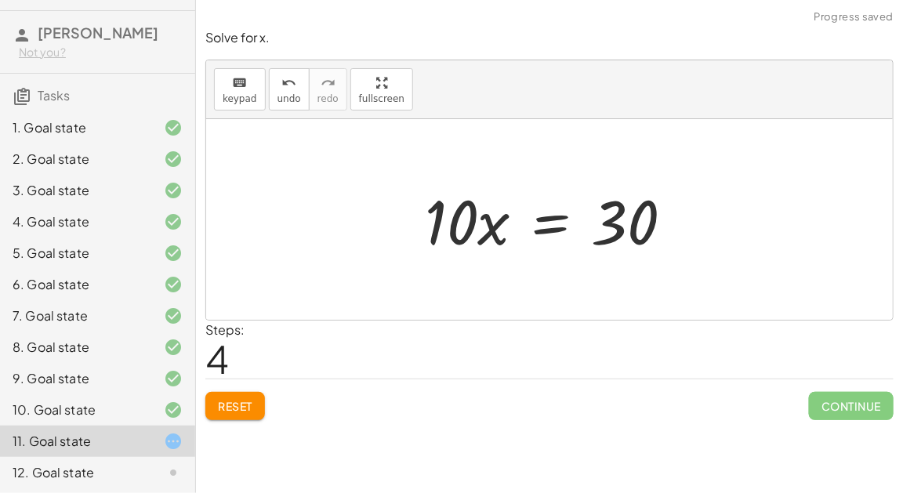
click at [553, 223] on div at bounding box center [555, 220] width 277 height 81
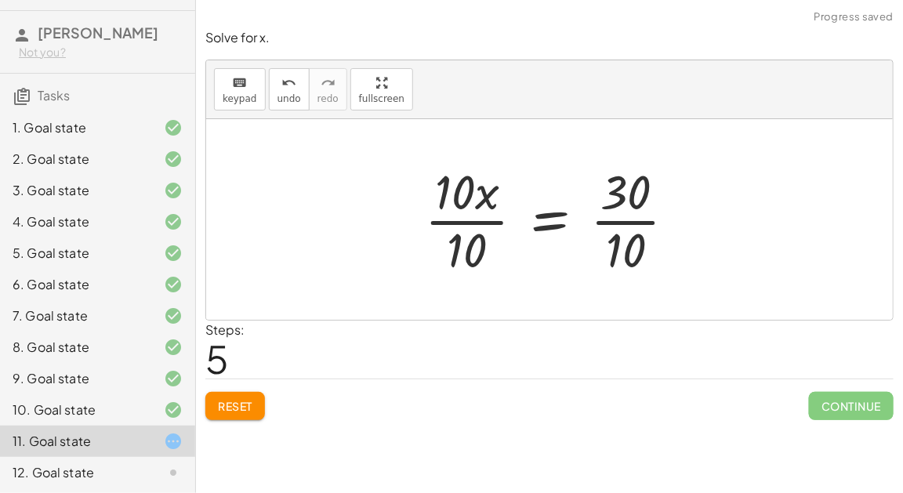
click at [644, 214] on div at bounding box center [557, 219] width 280 height 121
click at [459, 225] on div at bounding box center [538, 219] width 245 height 121
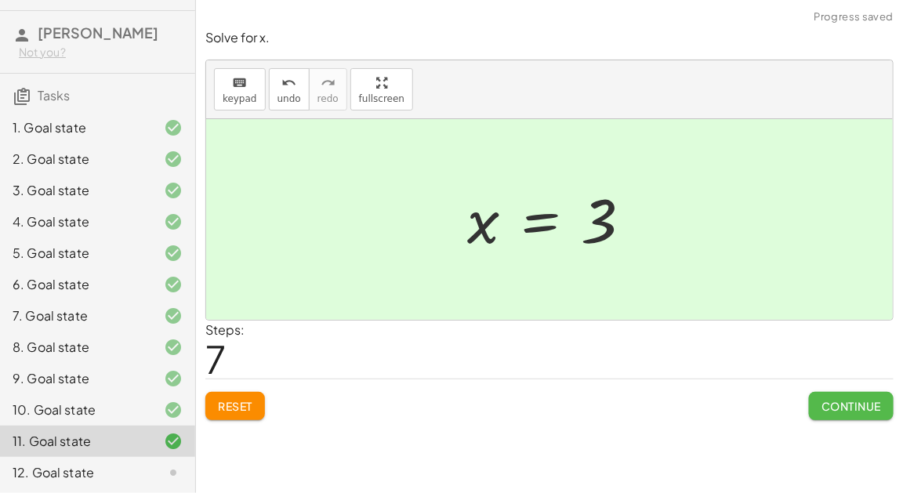
click at [847, 404] on span "Continue" at bounding box center [852, 406] width 60 height 14
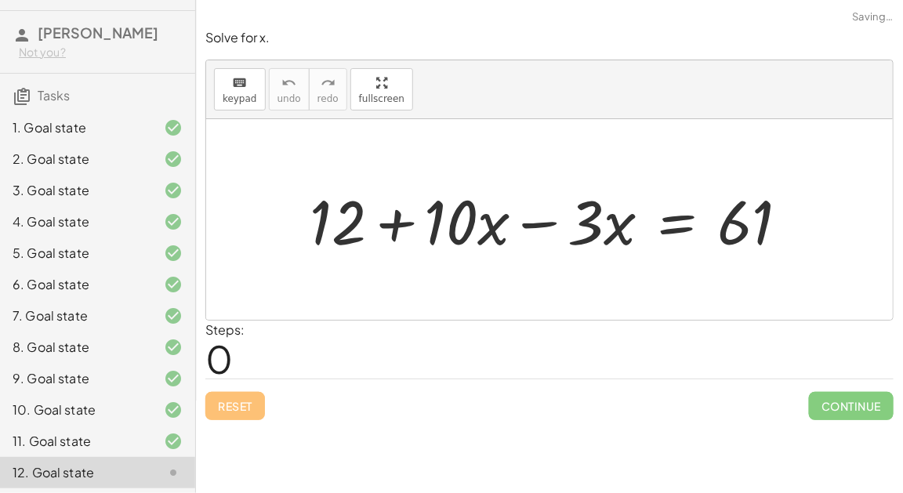
click at [540, 222] on div at bounding box center [556, 220] width 508 height 81
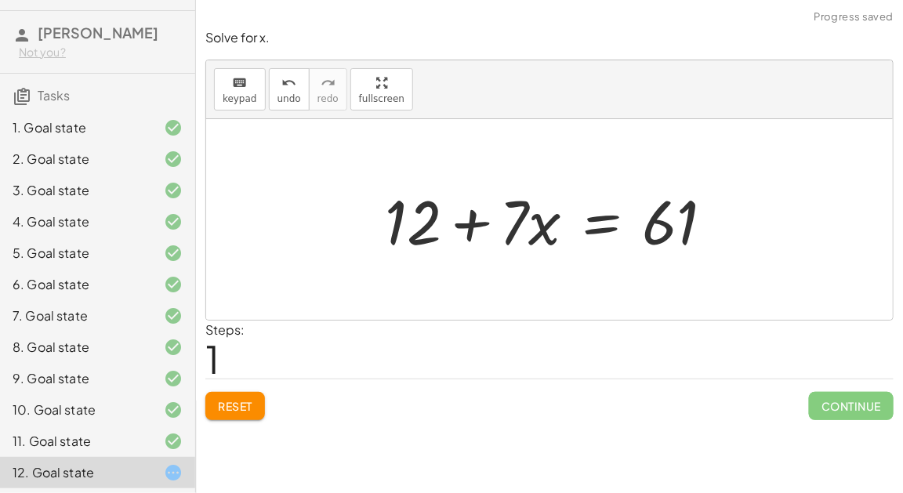
click at [592, 224] on div at bounding box center [555, 220] width 357 height 81
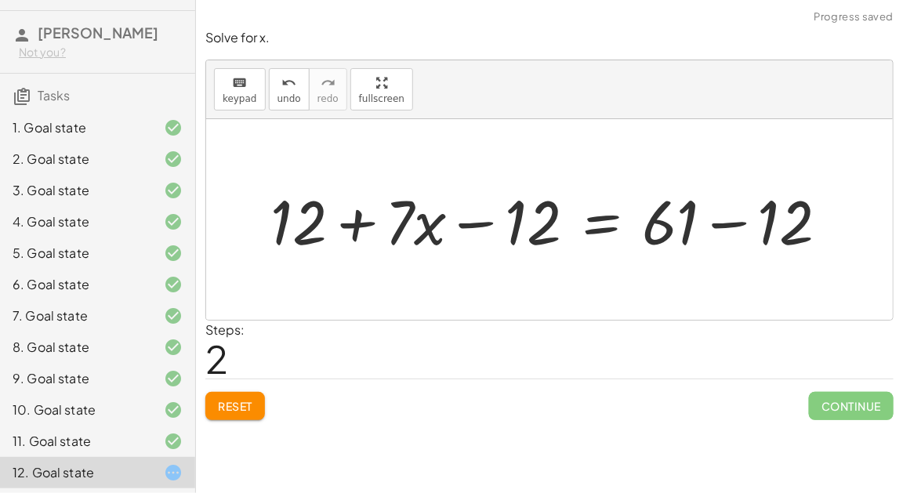
click at [724, 220] on div at bounding box center [556, 220] width 586 height 81
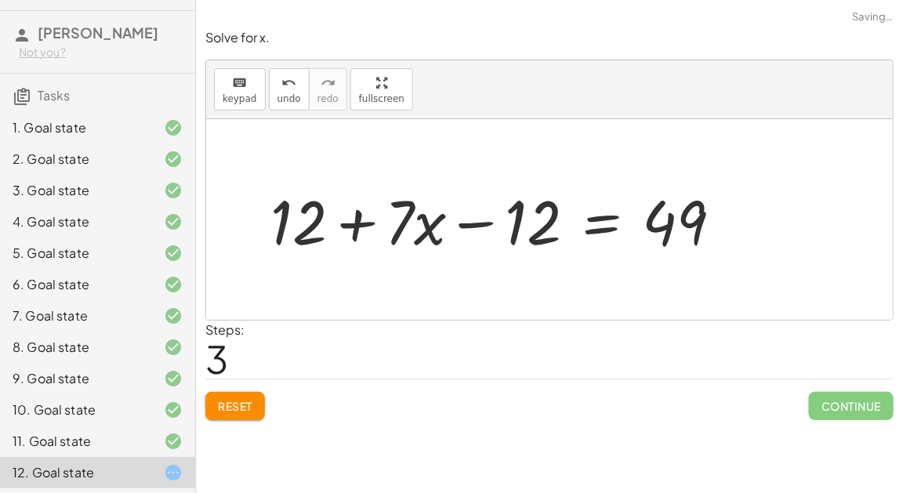
click at [496, 219] on div at bounding box center [503, 220] width 481 height 81
click at [240, 399] on span "Reset" at bounding box center [235, 406] width 34 height 14
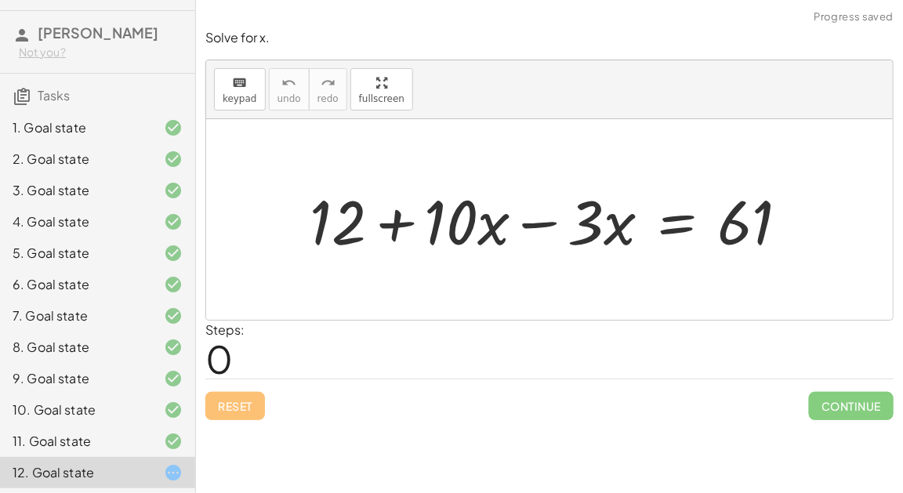
click at [537, 216] on div at bounding box center [556, 220] width 508 height 81
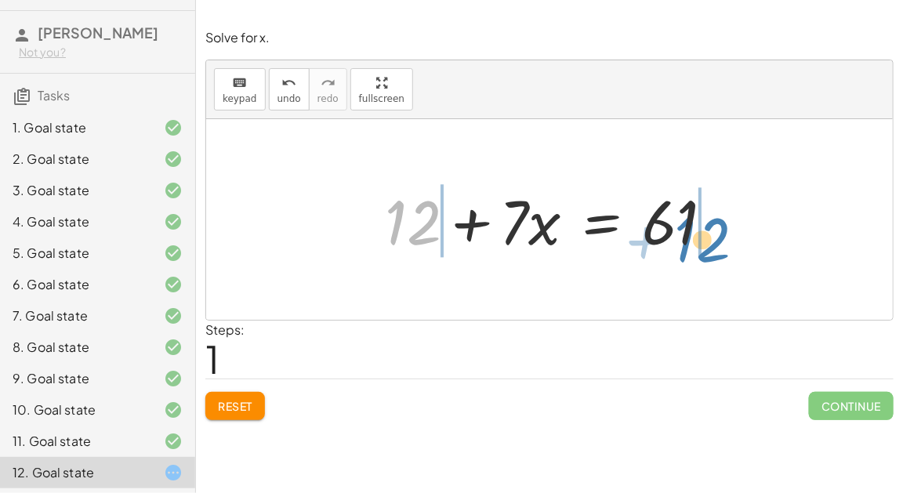
drag, startPoint x: 412, startPoint y: 217, endPoint x: 710, endPoint y: 219, distance: 297.9
click at [710, 219] on div at bounding box center [555, 220] width 357 height 81
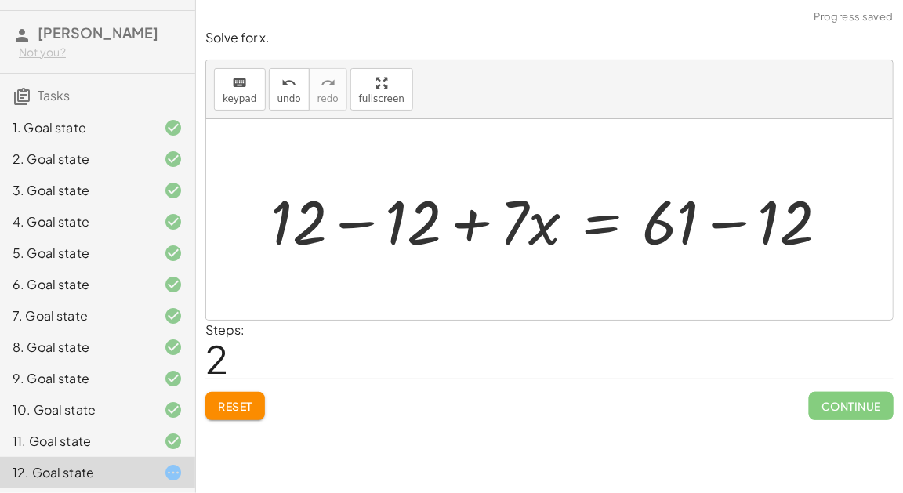
click at [722, 224] on div at bounding box center [556, 220] width 586 height 81
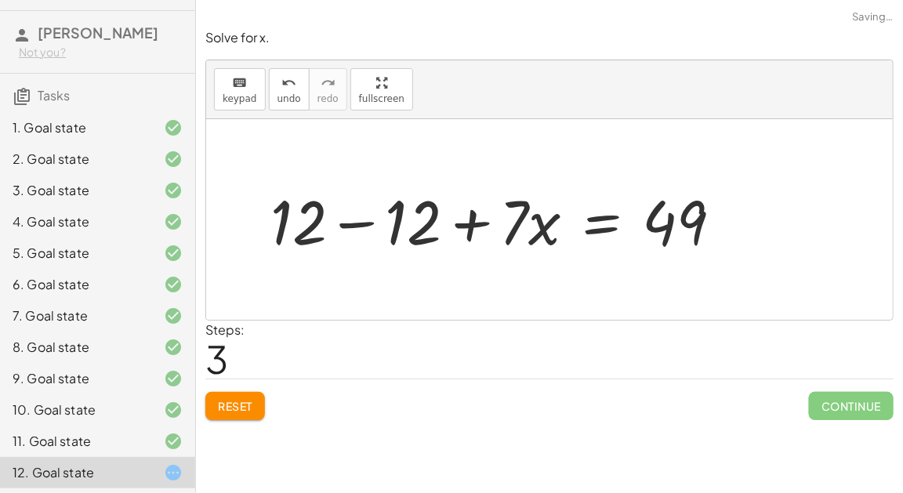
click at [358, 227] on div at bounding box center [503, 220] width 481 height 81
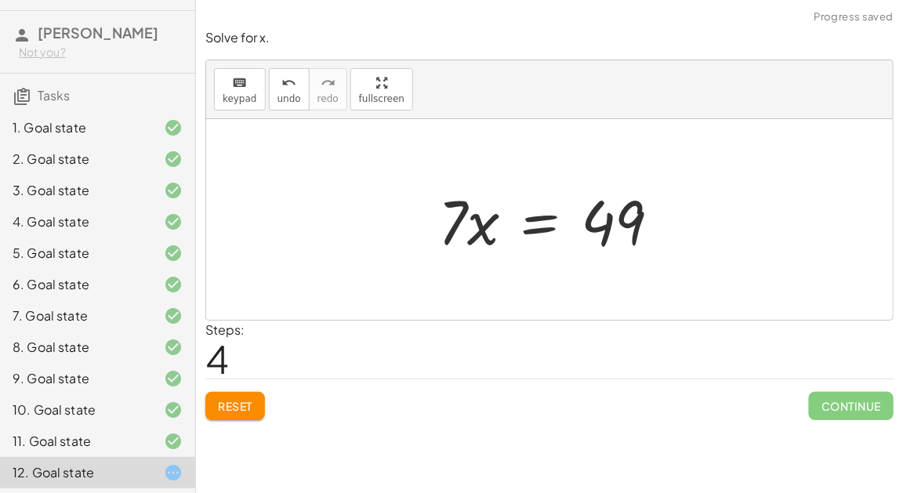
click at [517, 229] on div at bounding box center [555, 220] width 251 height 81
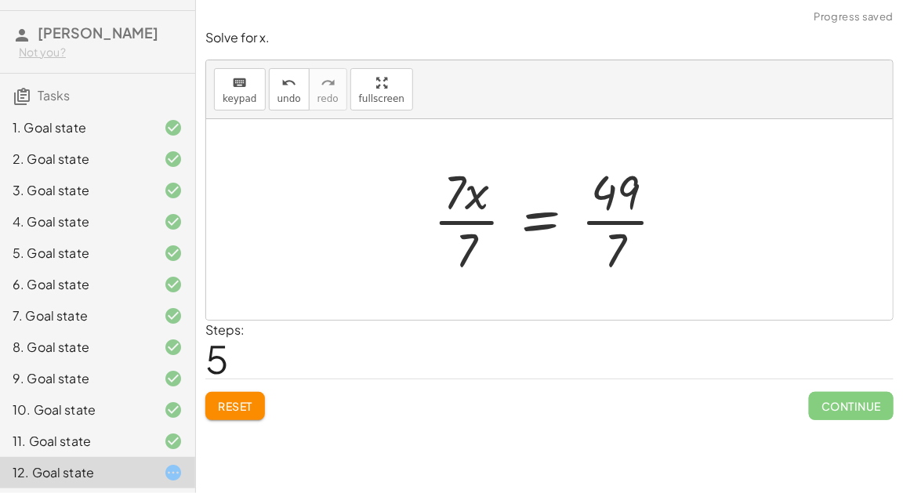
click at [475, 230] on div at bounding box center [556, 219] width 260 height 121
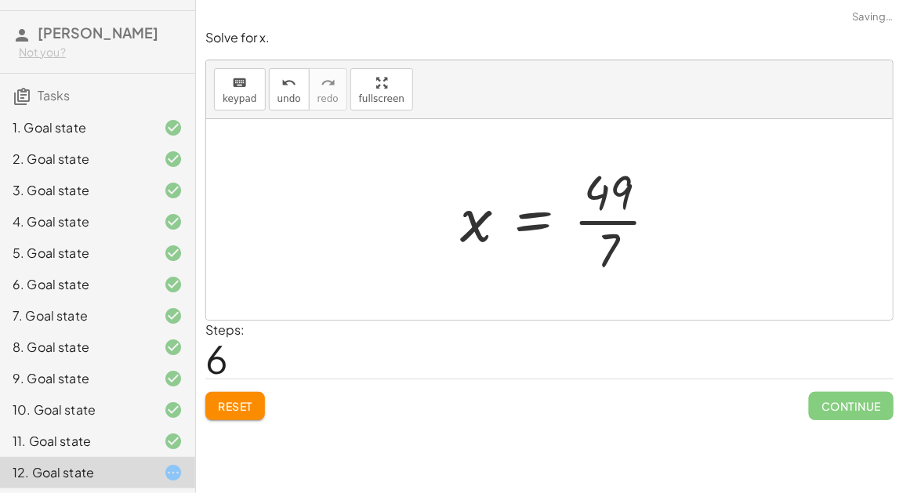
click at [604, 223] on div at bounding box center [565, 219] width 226 height 121
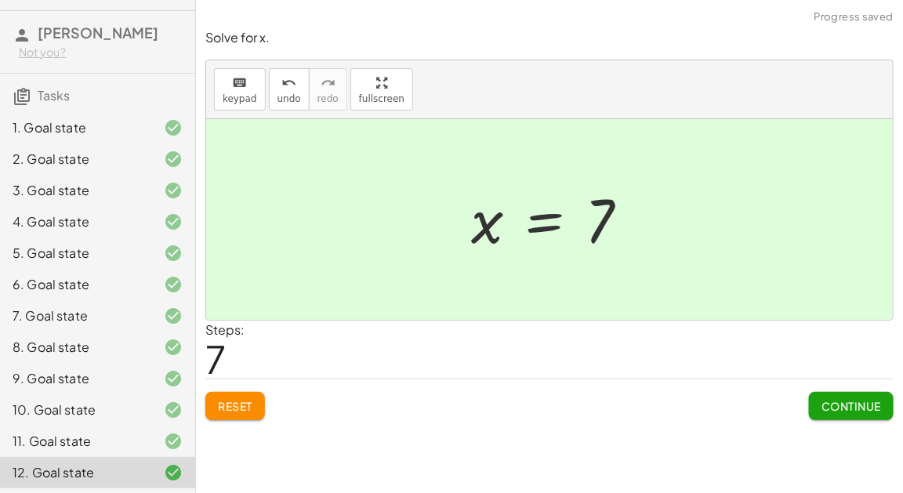
click at [816, 395] on button "Continue" at bounding box center [851, 406] width 85 height 28
